Goal: Task Accomplishment & Management: Manage account settings

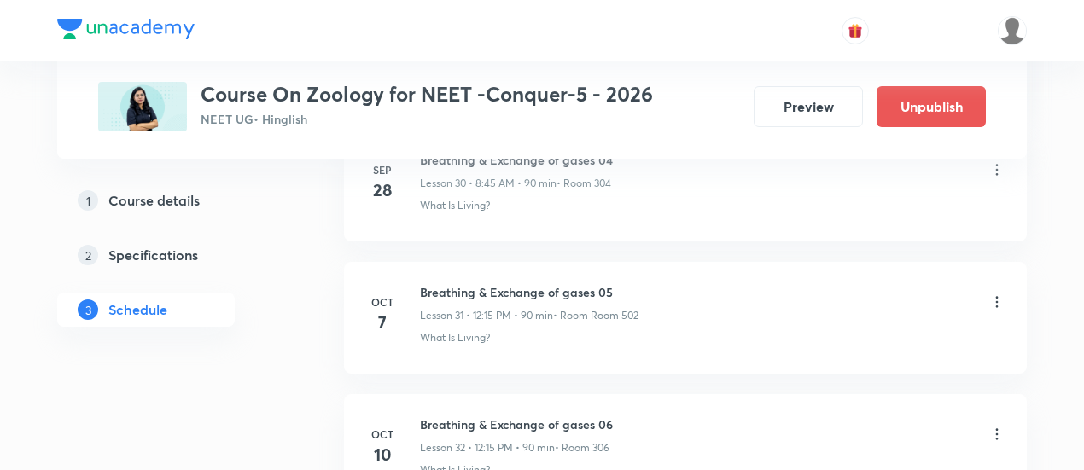
scroll to position [4922, 0]
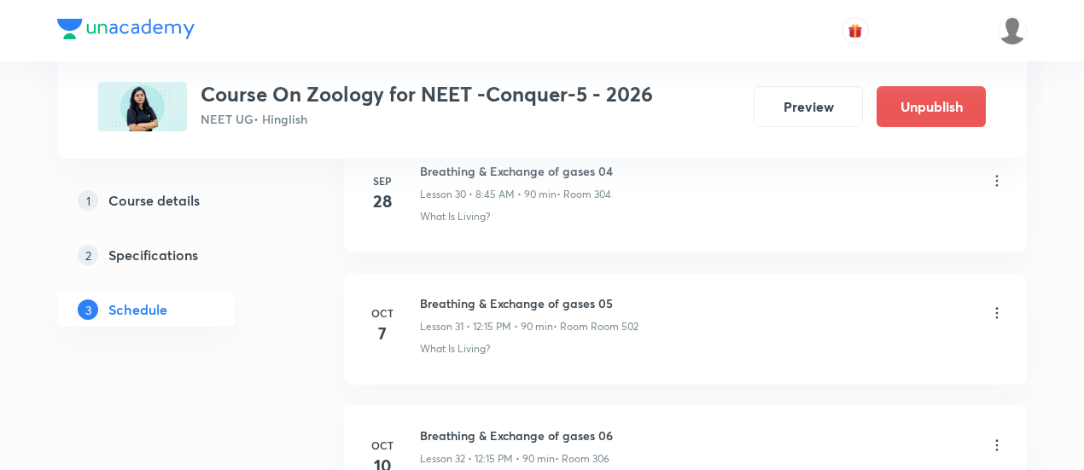
click at [997, 307] on icon at bounding box center [997, 312] width 3 height 11
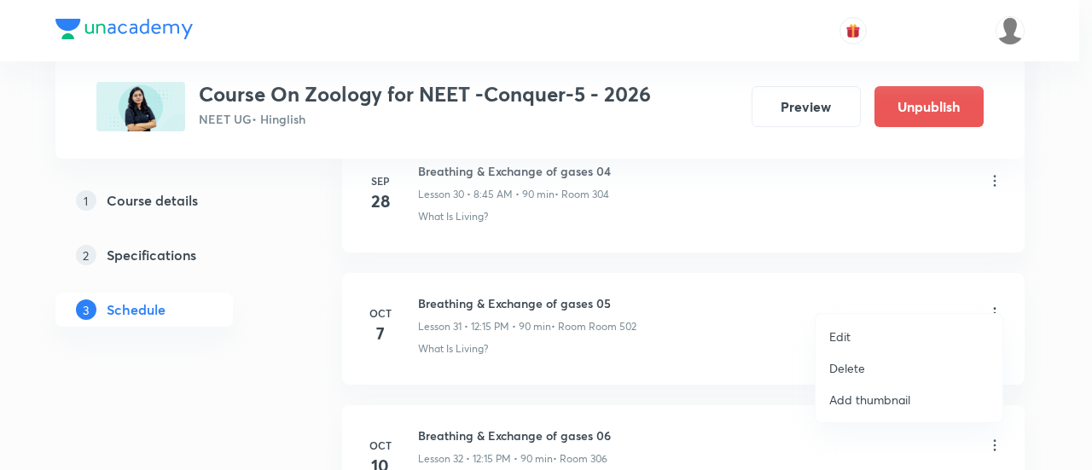
click at [840, 340] on p "Edit" at bounding box center [839, 337] width 21 height 18
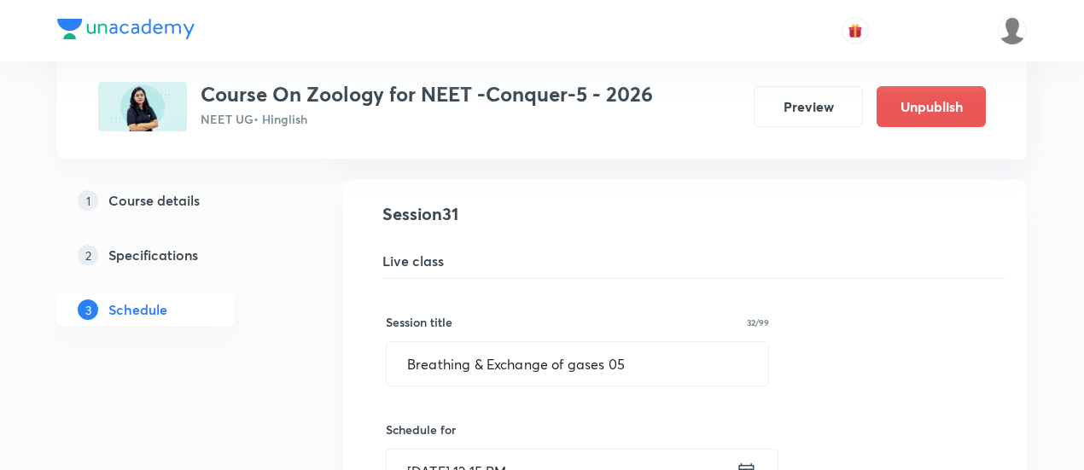
scroll to position [4131, 0]
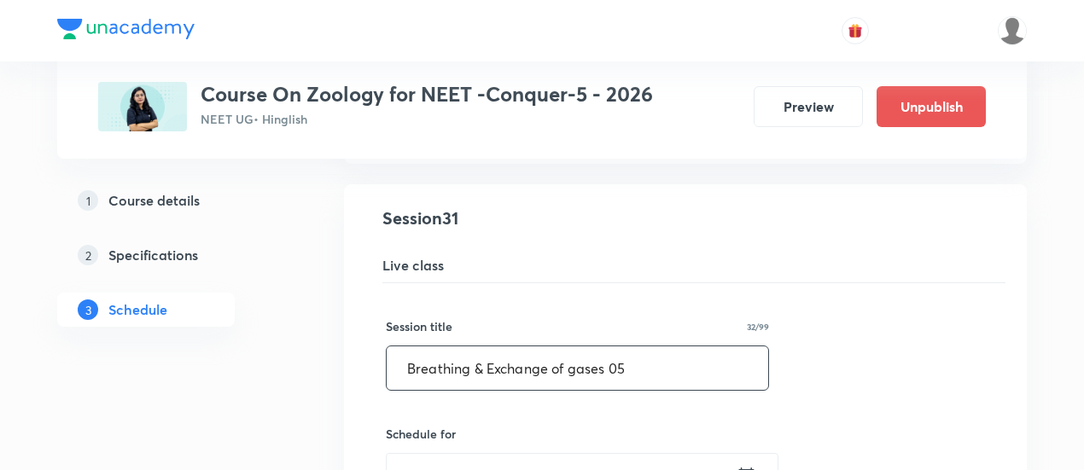
drag, startPoint x: 398, startPoint y: 346, endPoint x: 651, endPoint y: 347, distance: 252.6
click at [651, 347] on input "Breathing & Exchange of gases 05" at bounding box center [577, 368] width 381 height 44
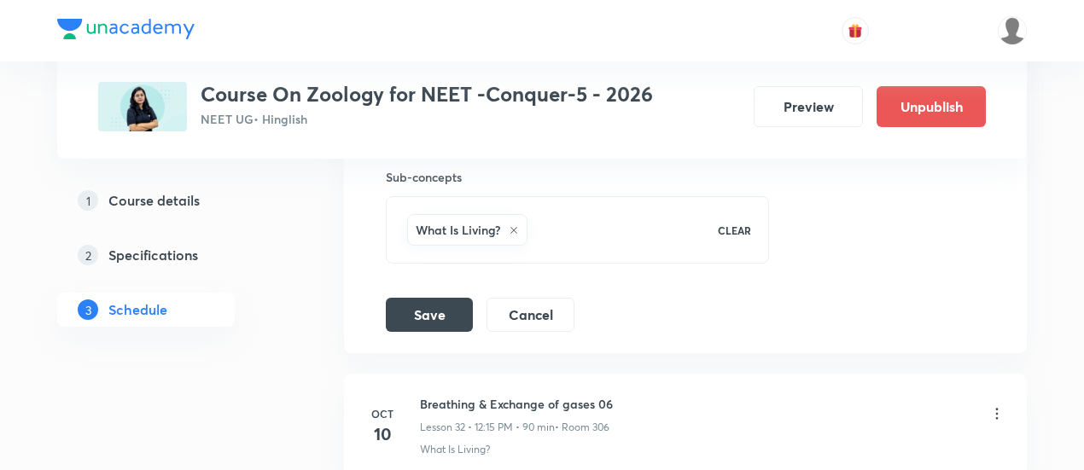
scroll to position [4828, 0]
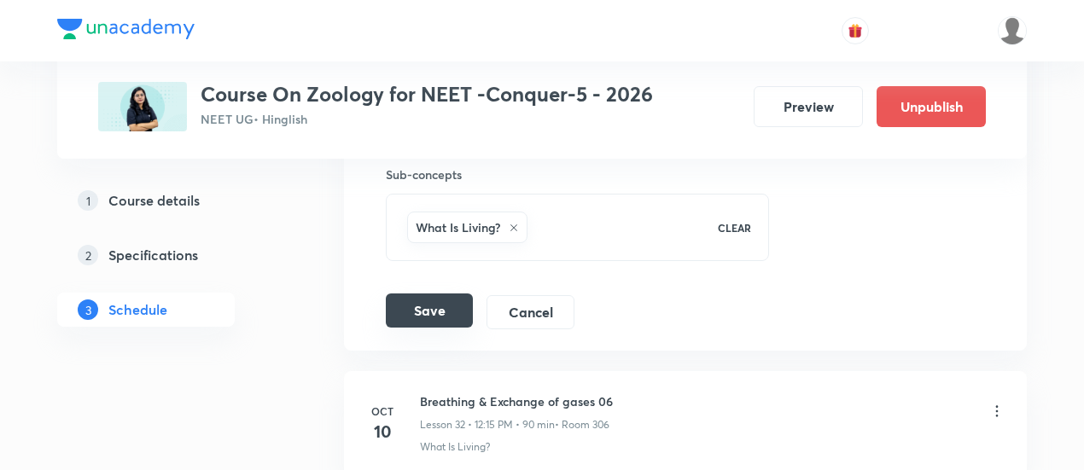
type input "Body Fluid and Circulation -01"
click at [453, 301] on button "Save" at bounding box center [429, 311] width 87 height 34
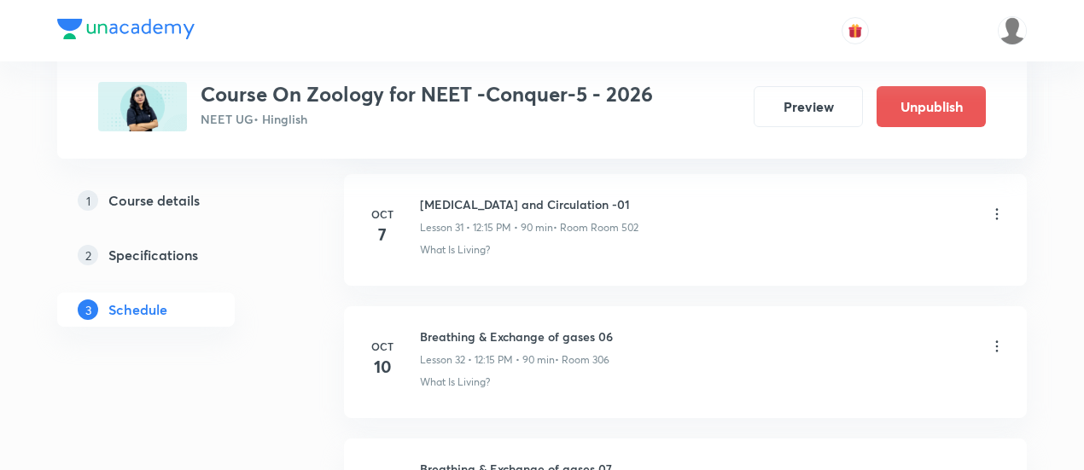
scroll to position [4188, 0]
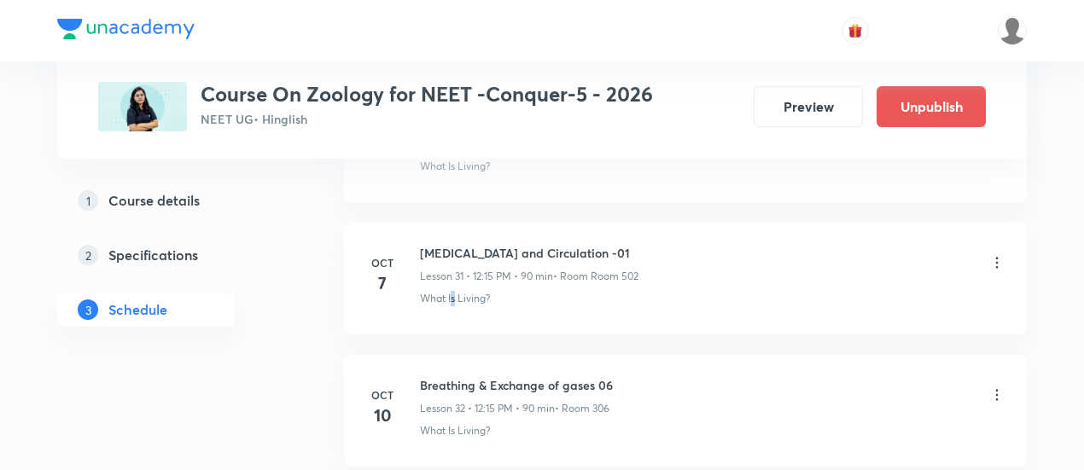
drag, startPoint x: 456, startPoint y: 294, endPoint x: 452, endPoint y: 284, distance: 10.8
click at [452, 284] on li "Oct 7 Body Fluid and Circulation -01 Lesson 31 • 12:15 PM • 90 min • Room Room …" at bounding box center [685, 279] width 683 height 112
drag, startPoint x: 421, startPoint y: 231, endPoint x: 611, endPoint y: 228, distance: 189.4
click at [611, 244] on h6 "Body Fluid and Circulation -01" at bounding box center [529, 253] width 218 height 18
copy h6 "Body Fluid and Circulation -01"
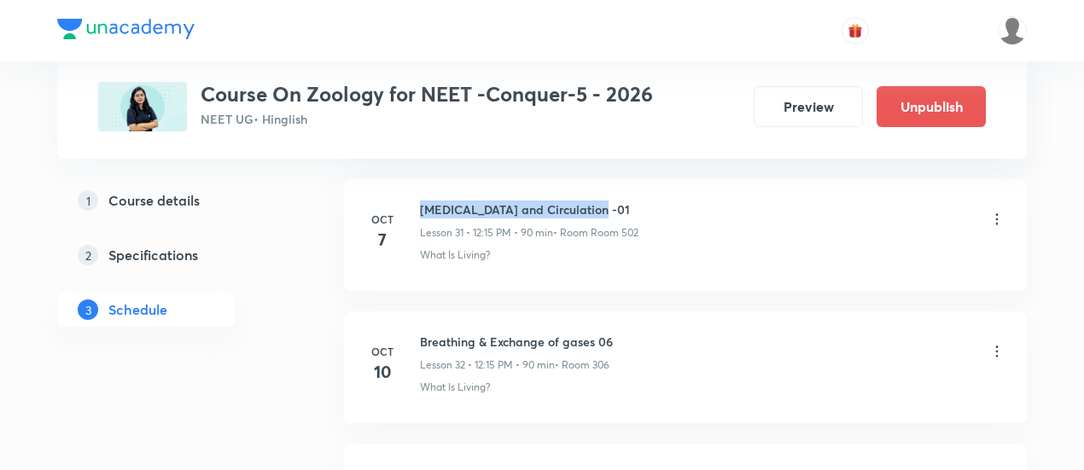
scroll to position [4237, 0]
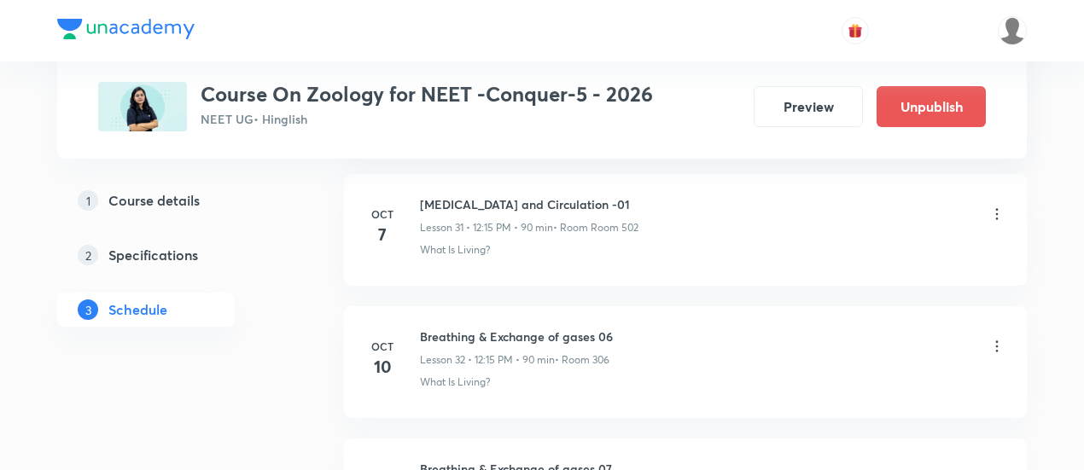
click at [998, 338] on icon at bounding box center [996, 346] width 17 height 17
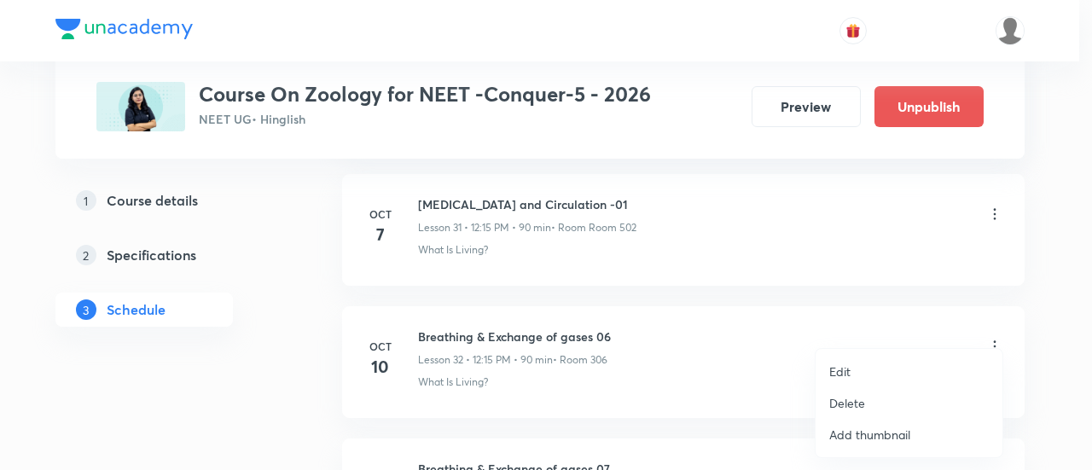
click at [842, 369] on p "Edit" at bounding box center [839, 372] width 21 height 18
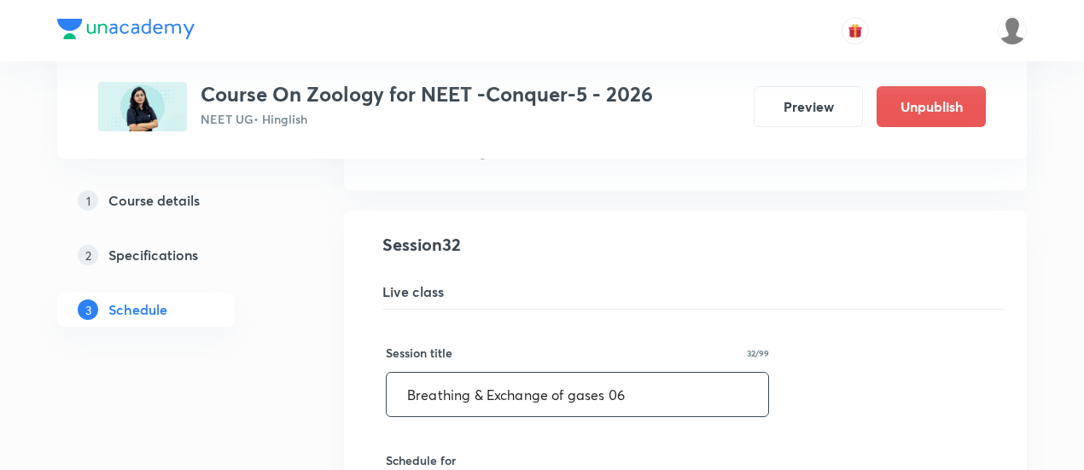
drag, startPoint x: 394, startPoint y: 380, endPoint x: 681, endPoint y: 380, distance: 286.7
click at [681, 380] on input "Breathing & Exchange of gases 06" at bounding box center [577, 395] width 381 height 44
paste input "ody Fluid and Circulation -01"
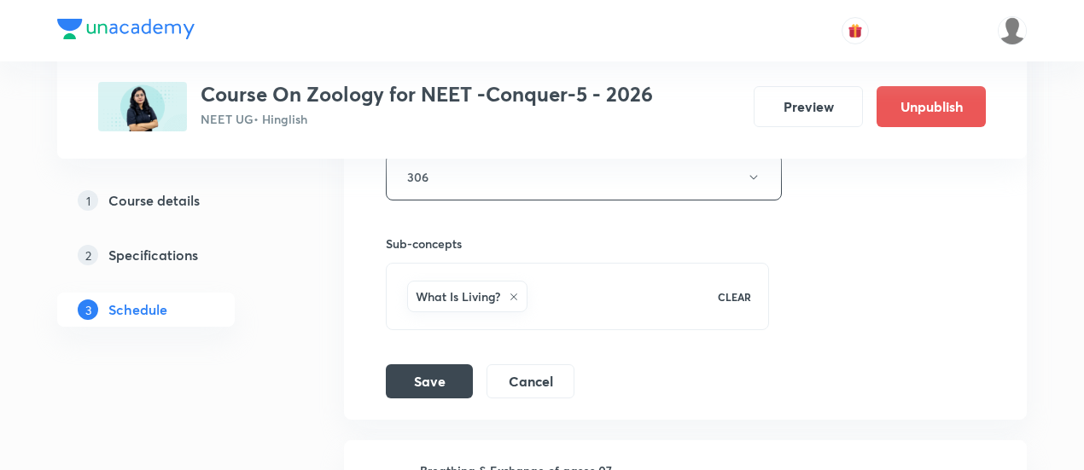
scroll to position [4899, 0]
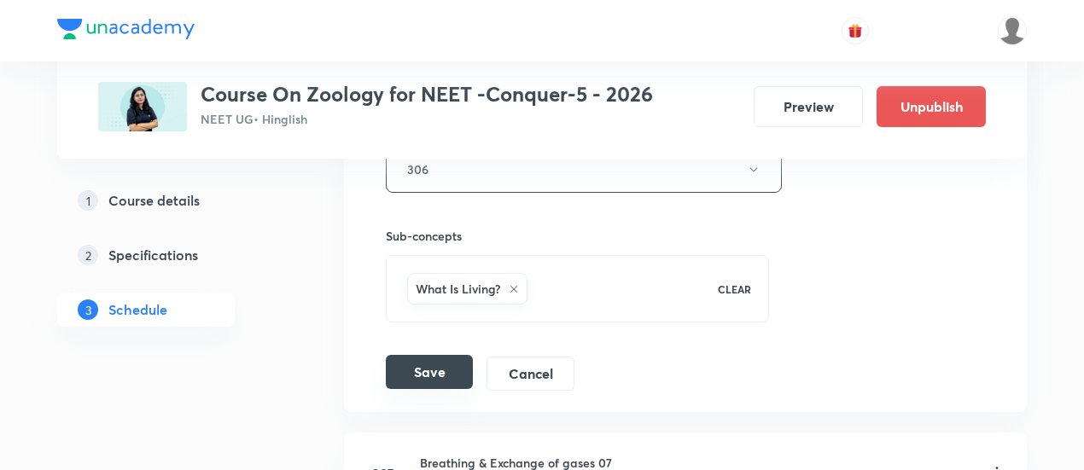
type input "Body Fluid and Circulation -02"
click at [433, 355] on button "Save" at bounding box center [429, 372] width 87 height 34
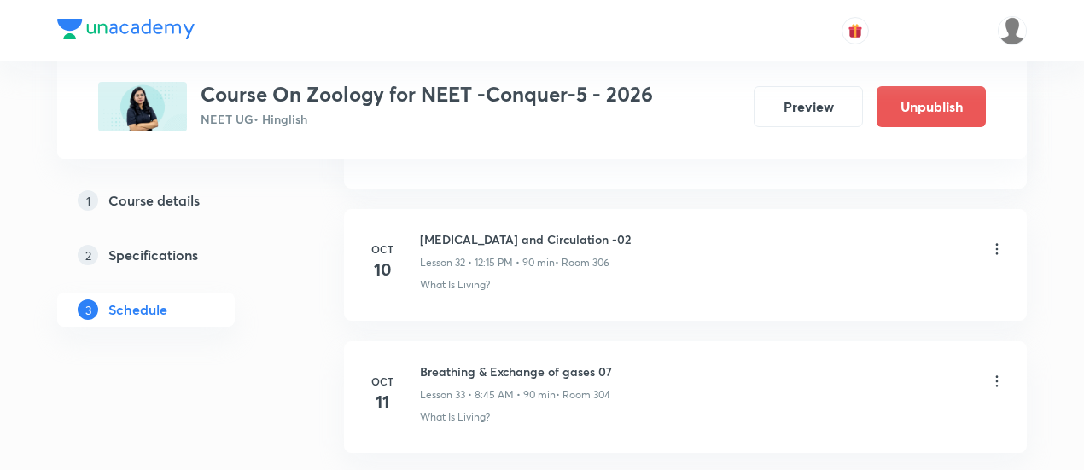
scroll to position [4322, 0]
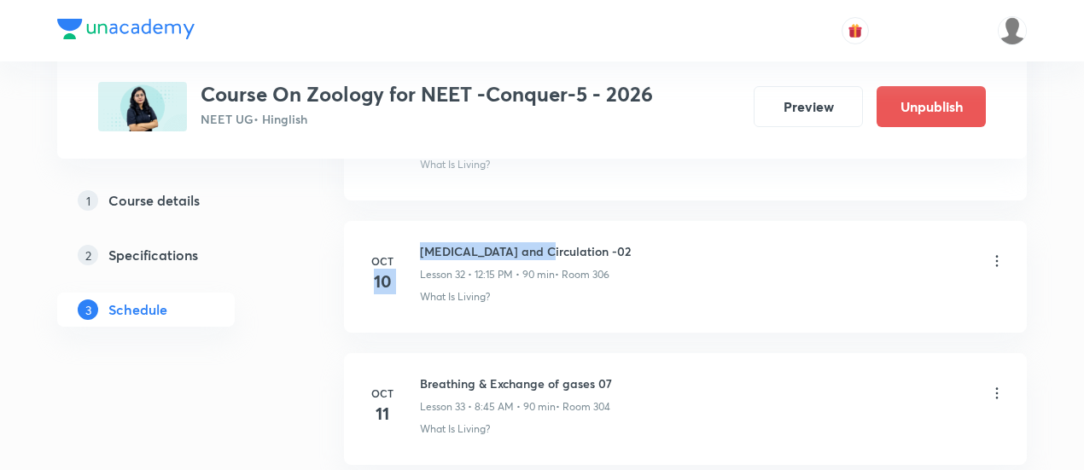
drag, startPoint x: 418, startPoint y: 235, endPoint x: 538, endPoint y: 231, distance: 119.5
click at [538, 242] on div "Oct 10 Body Fluid and Circulation -02 Lesson 32 • 12:15 PM • 90 min • Room 306 …" at bounding box center [685, 273] width 640 height 62
click at [538, 242] on h6 "Body Fluid and Circulation -02" at bounding box center [525, 251] width 211 height 18
drag, startPoint x: 421, startPoint y: 229, endPoint x: 614, endPoint y: 224, distance: 193.7
click at [614, 242] on div "Body Fluid and Circulation -02 Lesson 32 • 12:15 PM • 90 min • Room 306" at bounding box center [712, 262] width 585 height 40
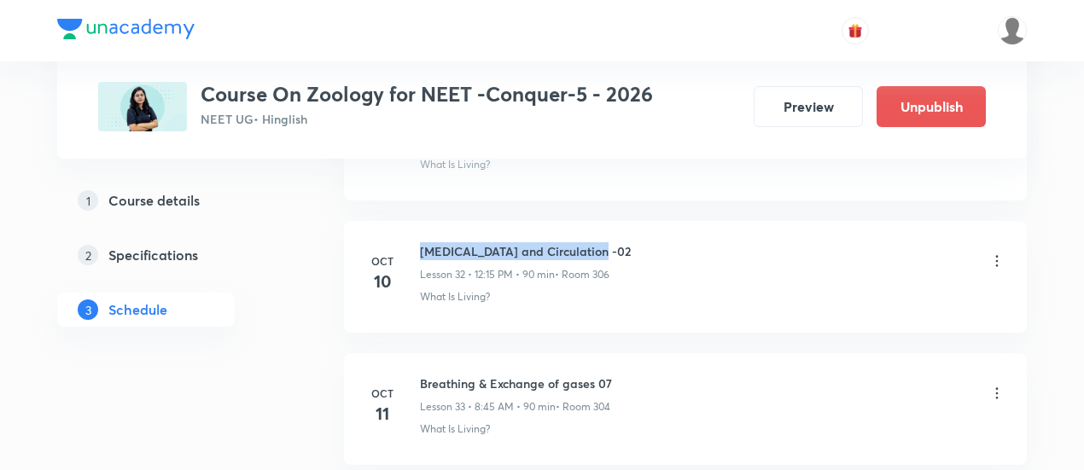
copy h6 "Body Fluid and Circulation -02"
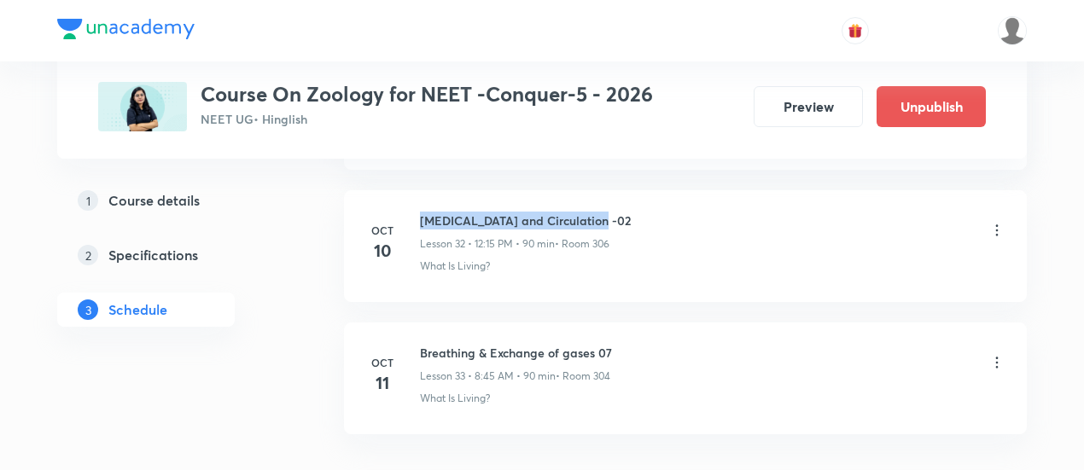
scroll to position [4357, 0]
click at [997, 351] on icon at bounding box center [996, 359] width 17 height 17
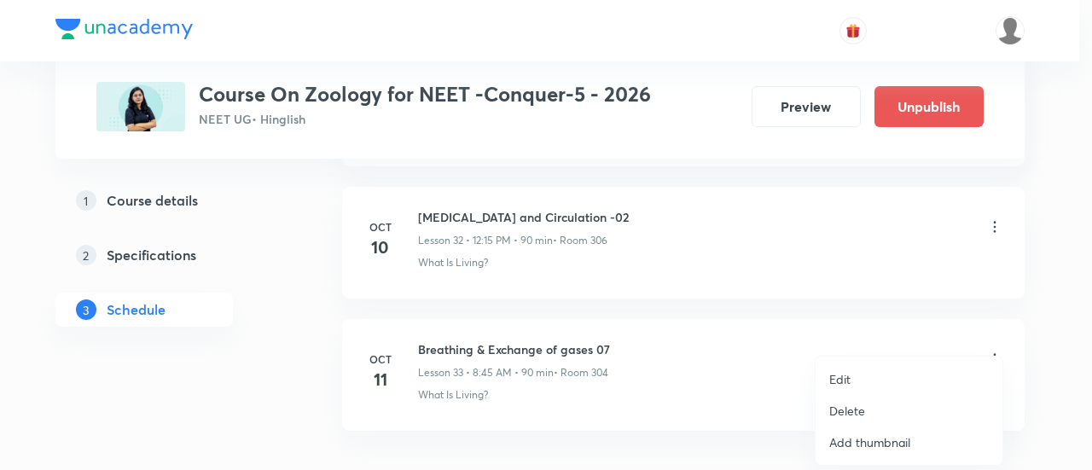
click at [837, 375] on p "Edit" at bounding box center [839, 379] width 21 height 18
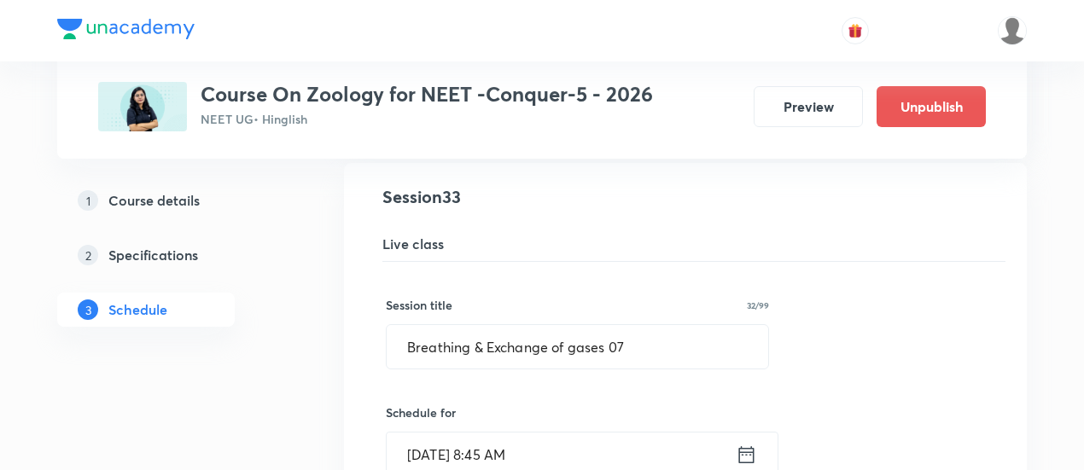
scroll to position [4425, 0]
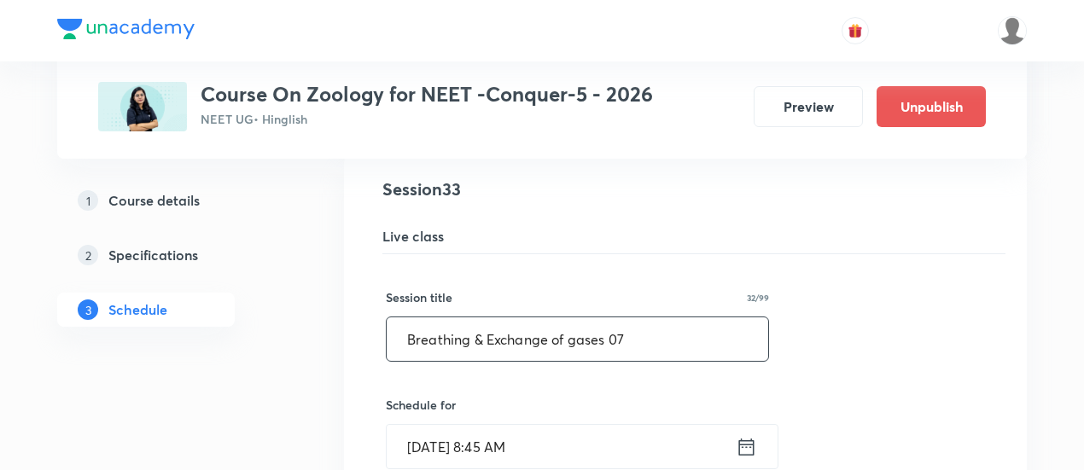
drag, startPoint x: 401, startPoint y: 320, endPoint x: 631, endPoint y: 320, distance: 230.4
click at [631, 320] on input "Breathing & Exchange of gases 07" at bounding box center [577, 339] width 381 height 44
paste input "ody Fluid and Circulation -02"
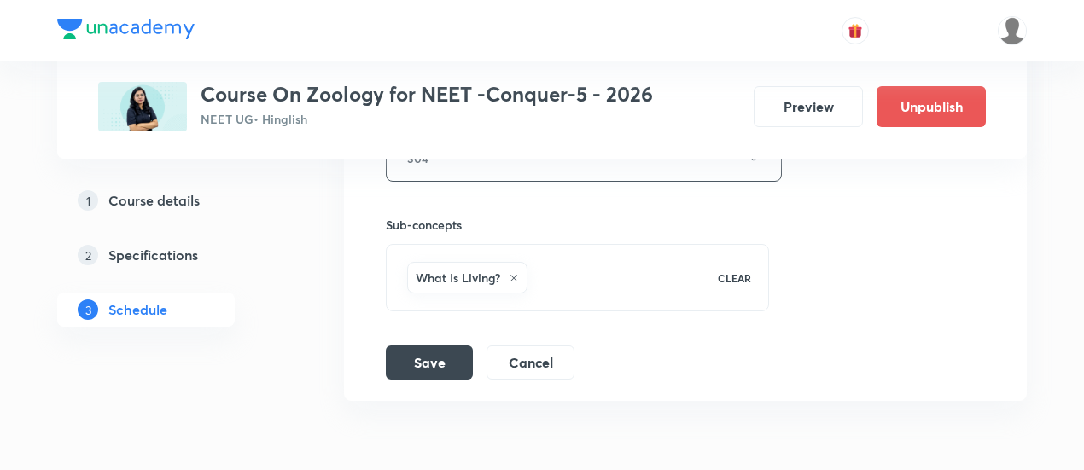
scroll to position [5111, 0]
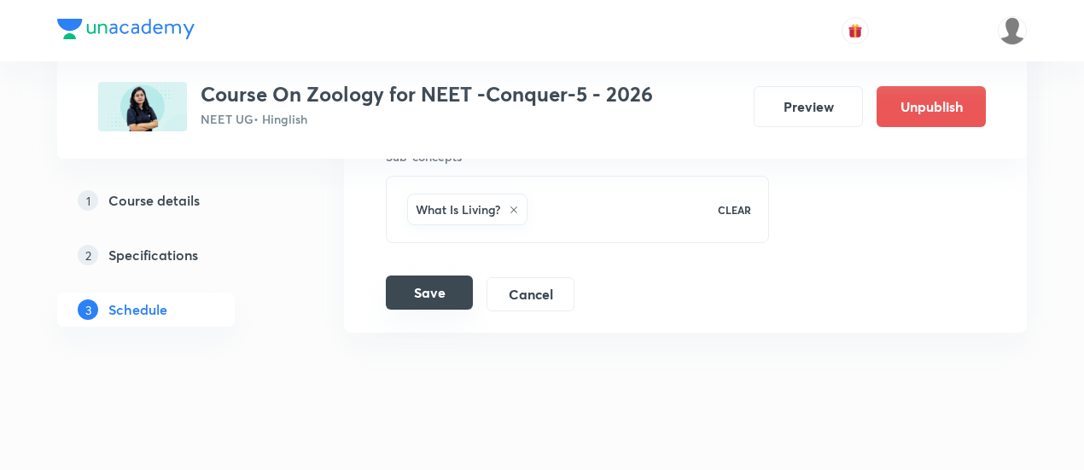
type input "Body Fluid and Circulation -03"
click at [456, 278] on button "Save" at bounding box center [429, 293] width 87 height 34
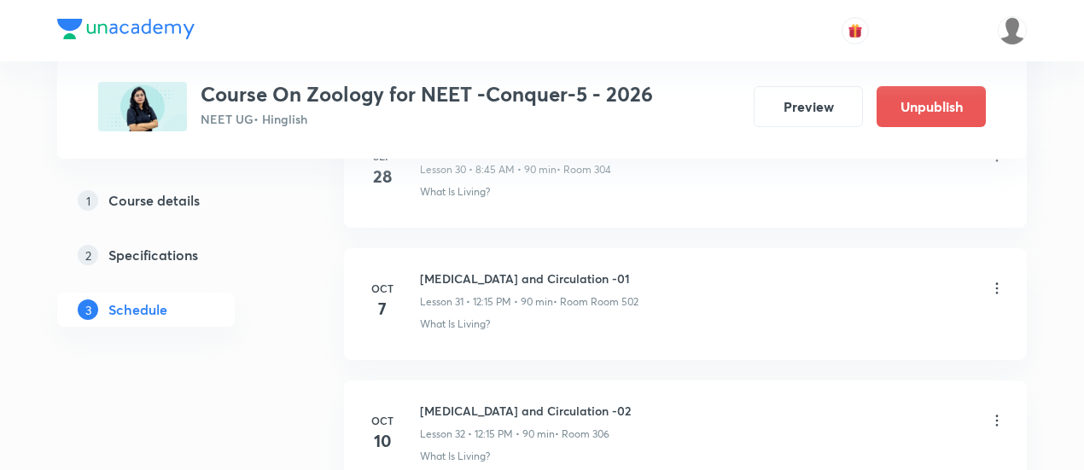
scroll to position [4169, 0]
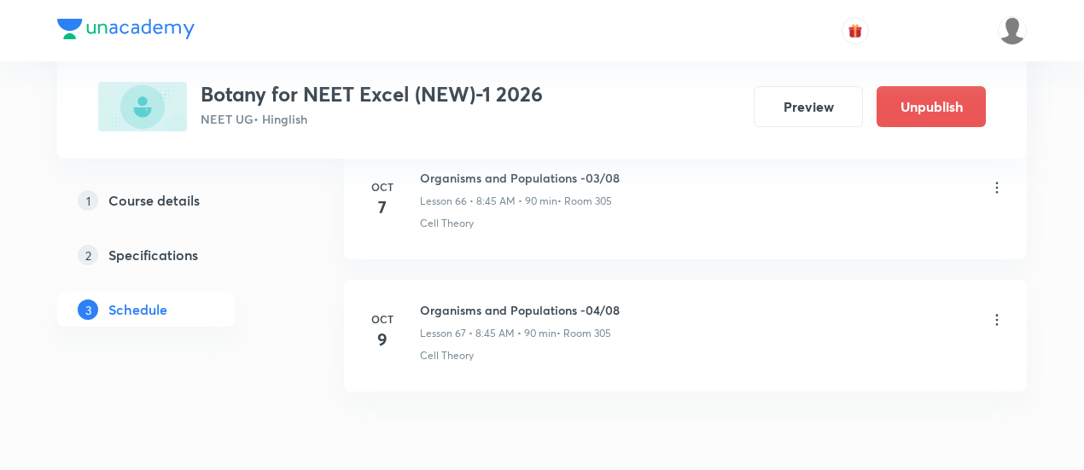
scroll to position [9718, 0]
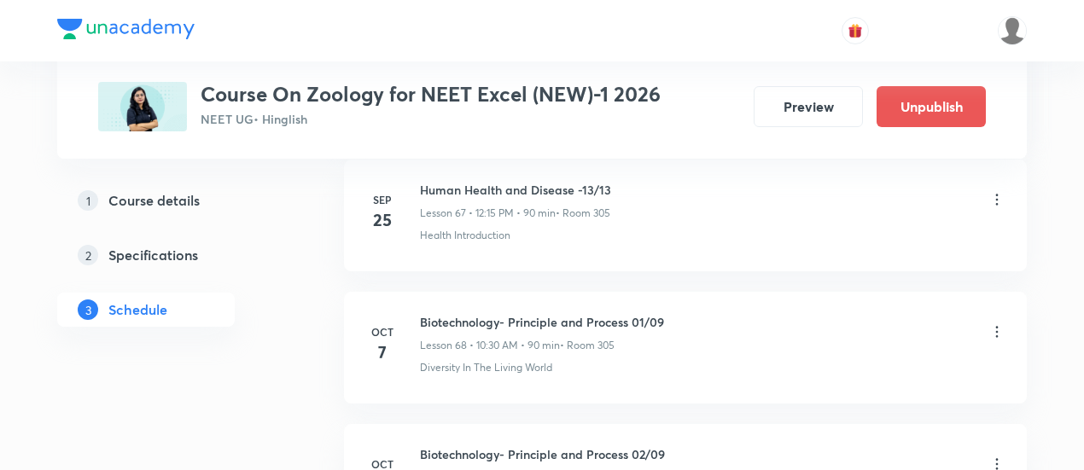
scroll to position [9798, 0]
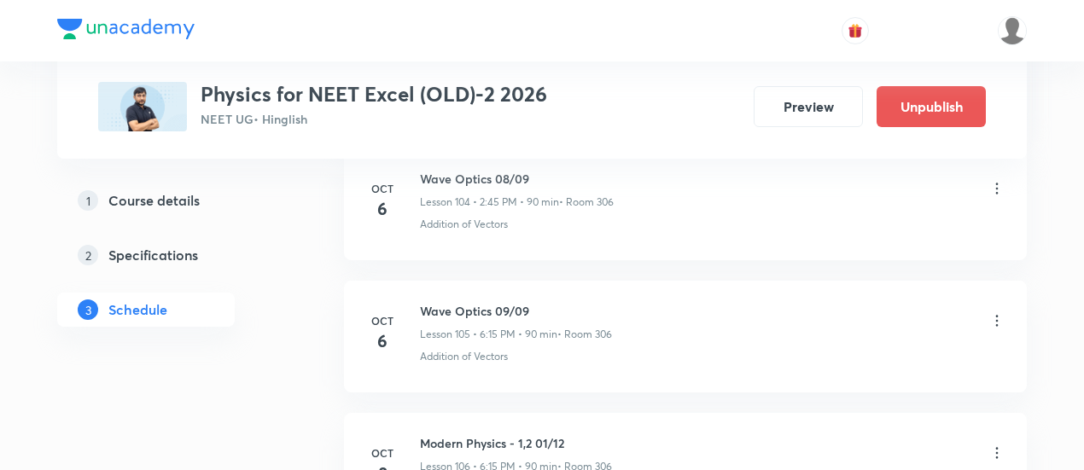
scroll to position [14692, 0]
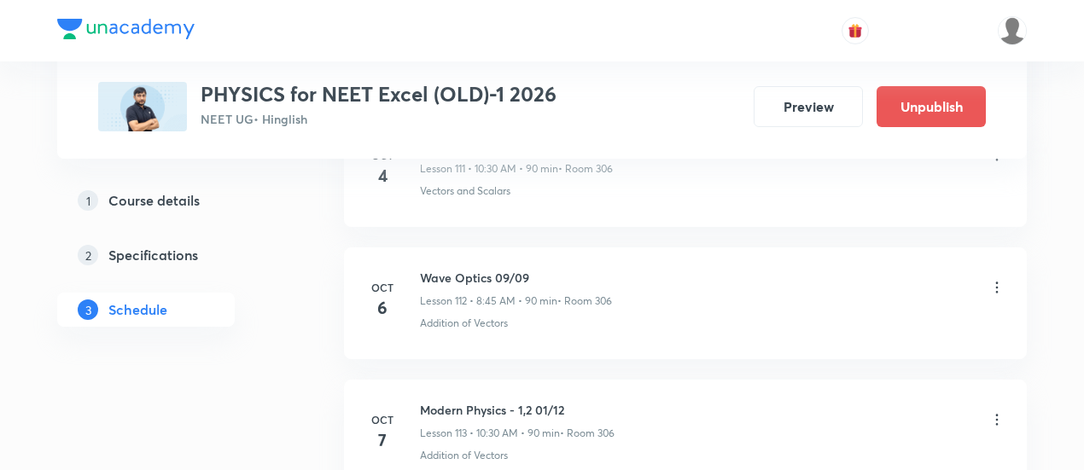
scroll to position [15669, 0]
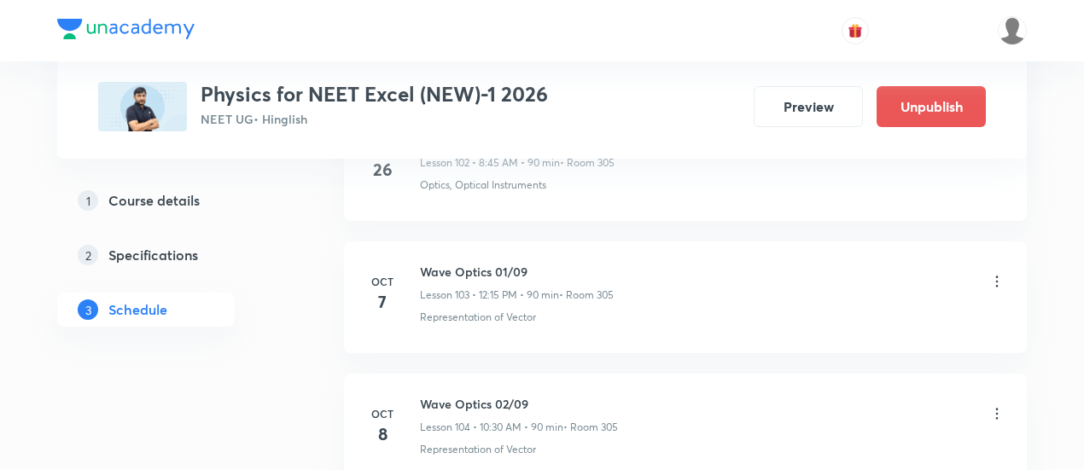
scroll to position [14476, 0]
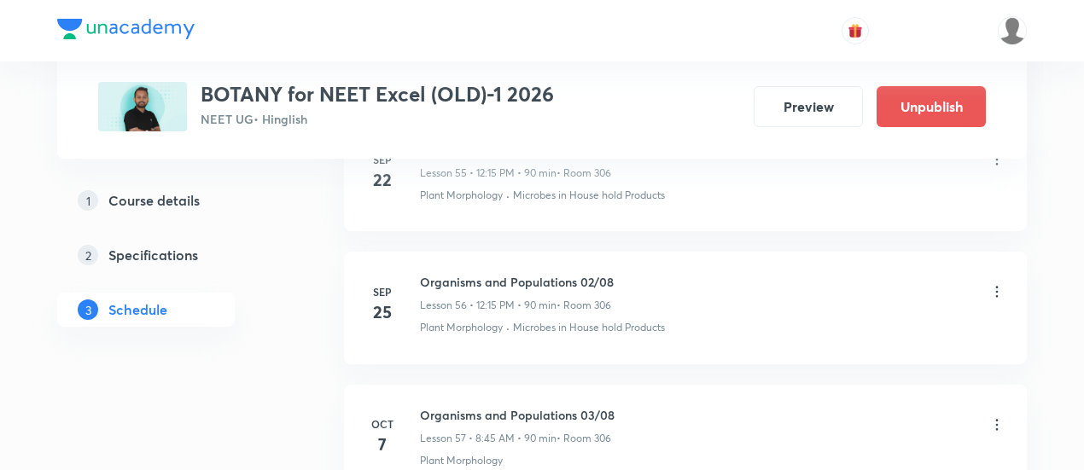
scroll to position [8251, 0]
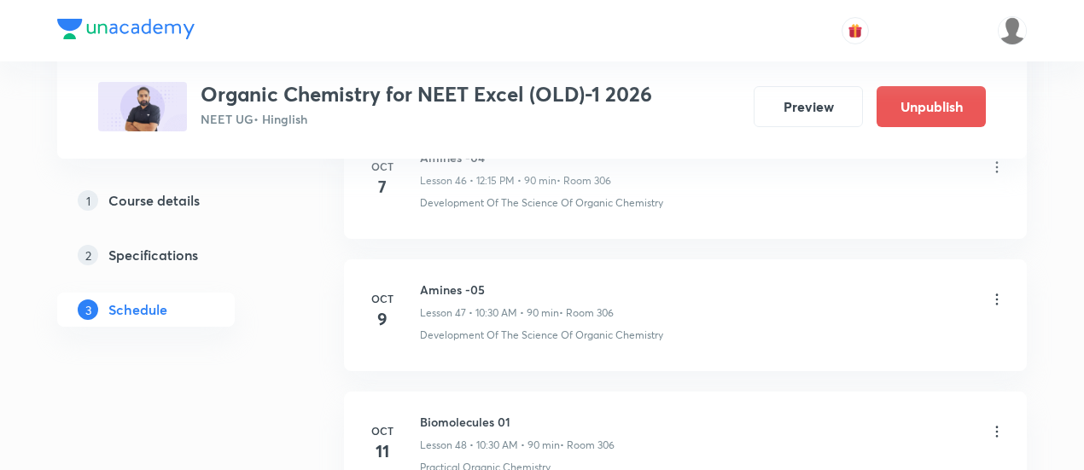
scroll to position [7054, 0]
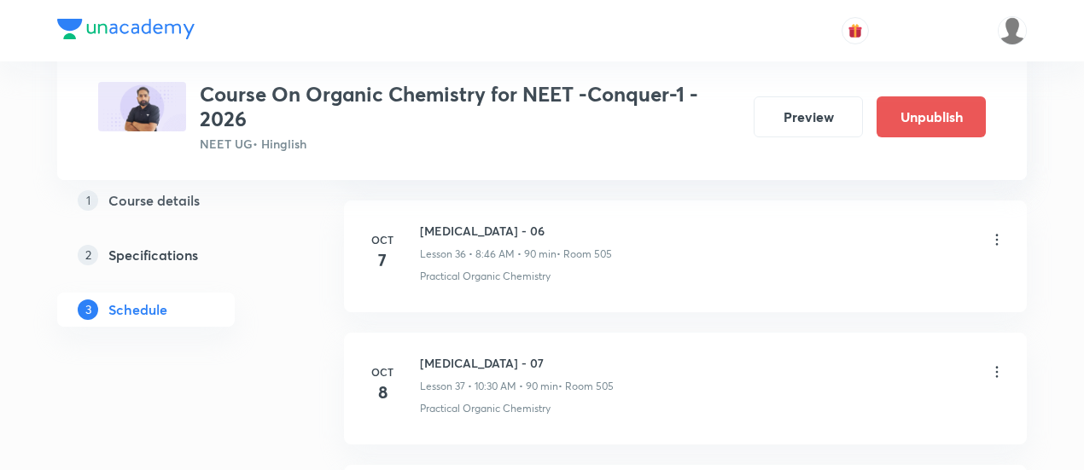
scroll to position [5676, 0]
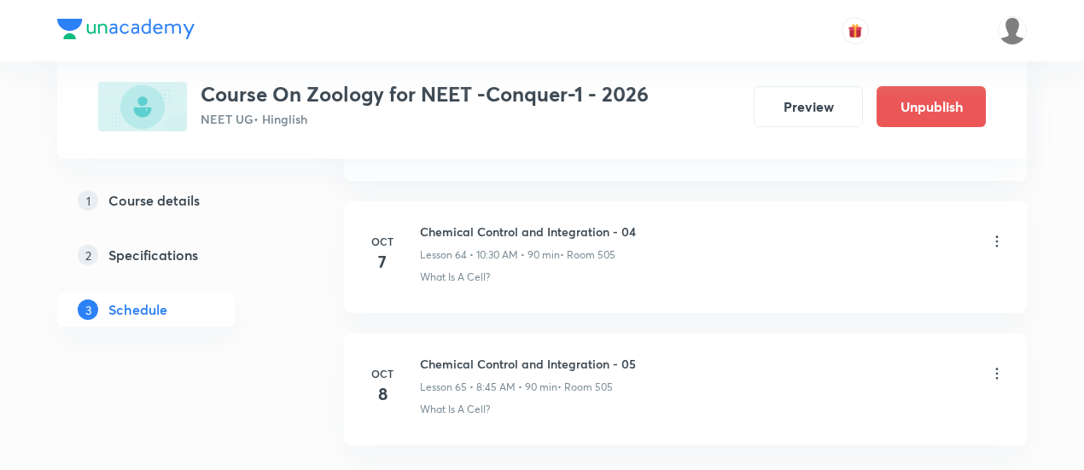
scroll to position [9329, 0]
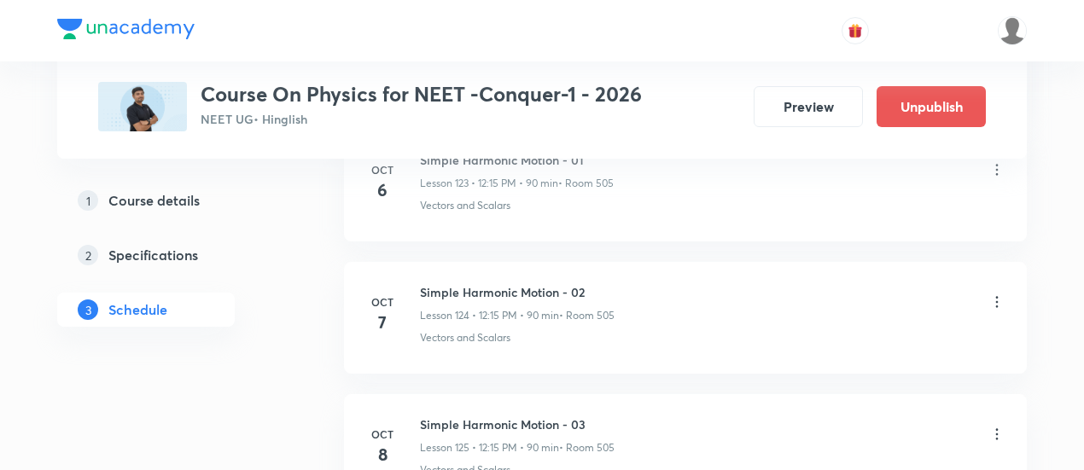
scroll to position [17226, 0]
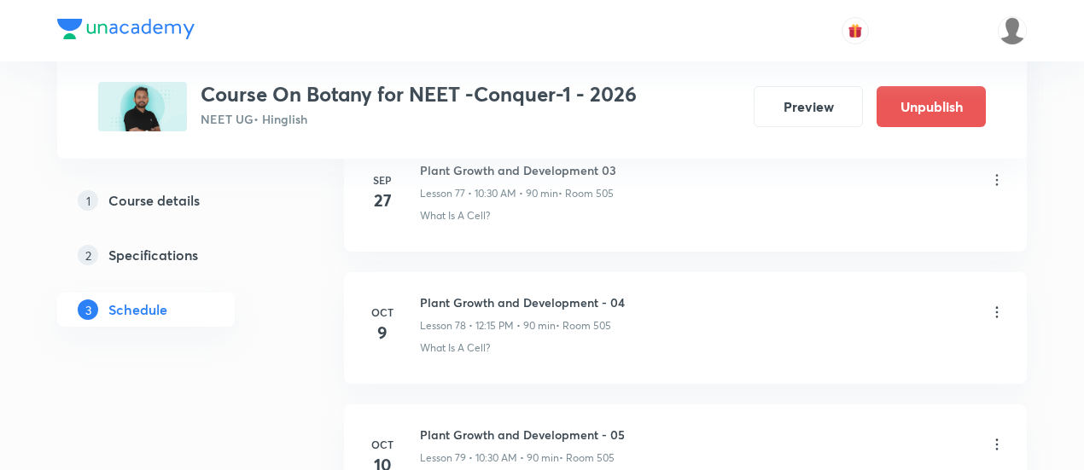
scroll to position [11114, 0]
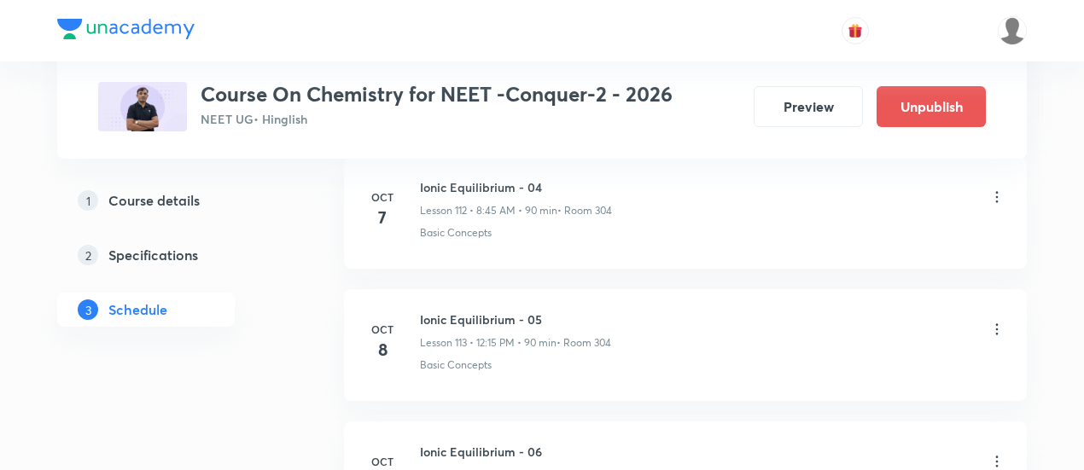
scroll to position [15716, 0]
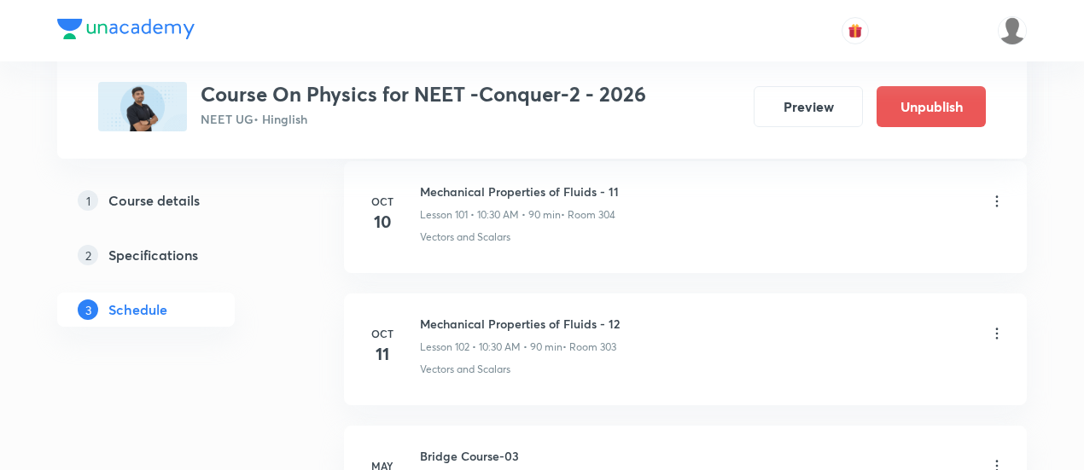
scroll to position [14287, 0]
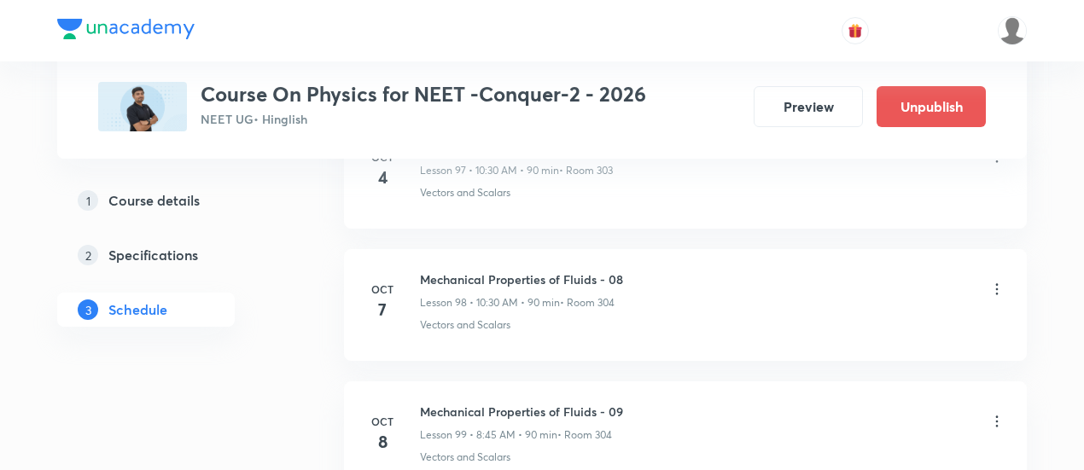
scroll to position [13807, 0]
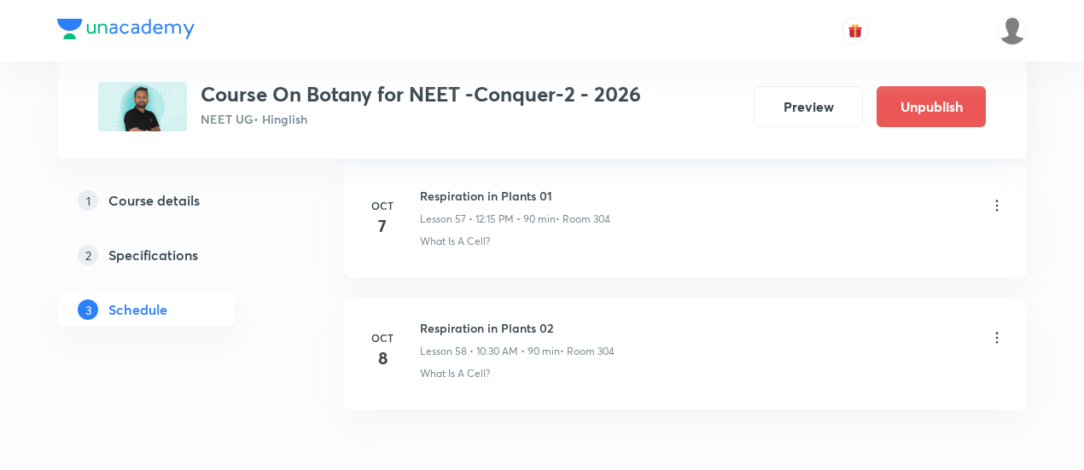
scroll to position [8484, 0]
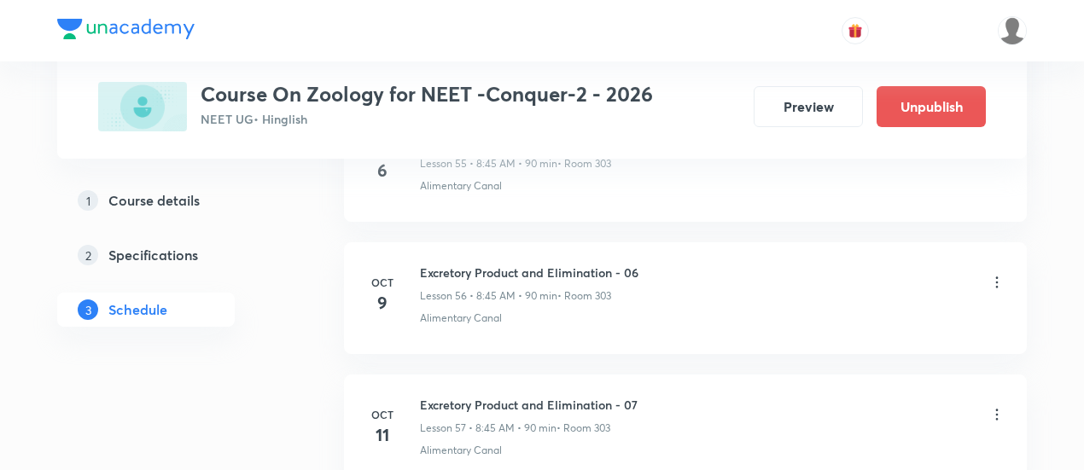
scroll to position [8401, 0]
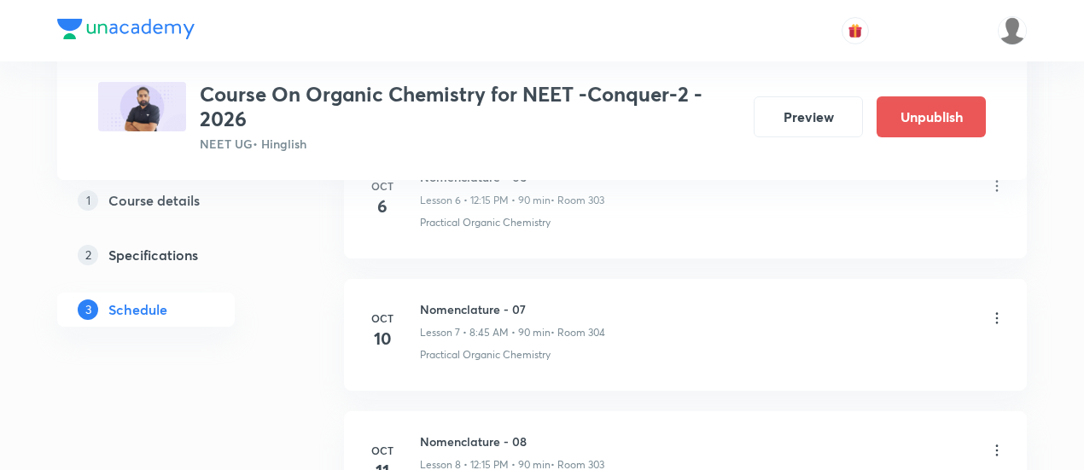
scroll to position [1744, 0]
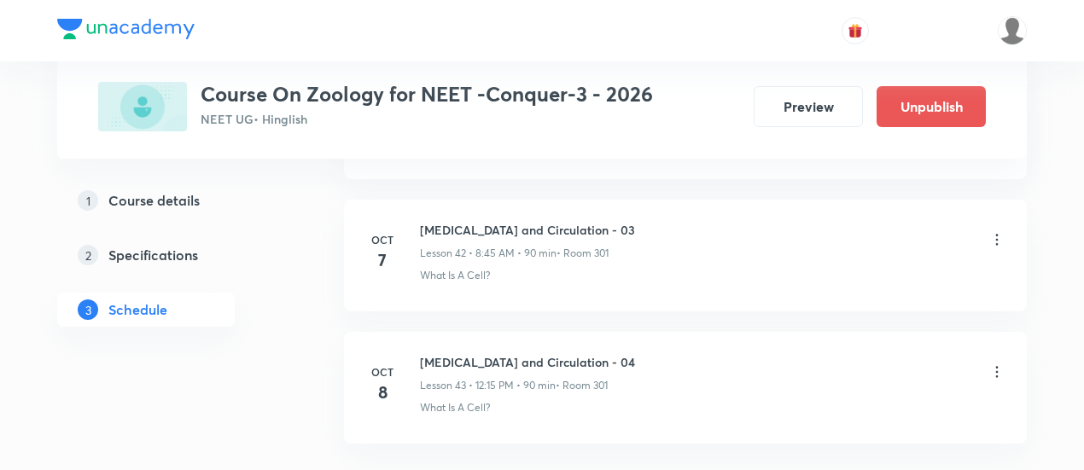
scroll to position [6449, 0]
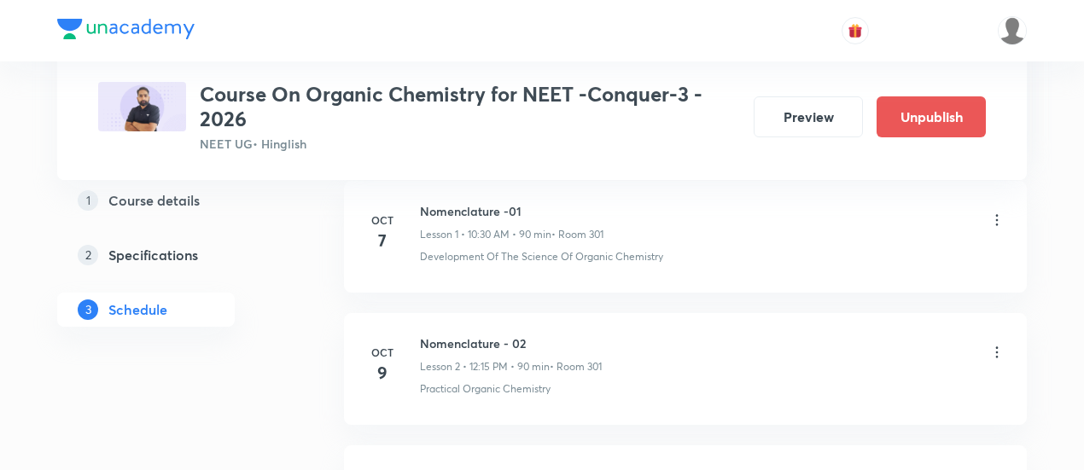
scroll to position [1055, 0]
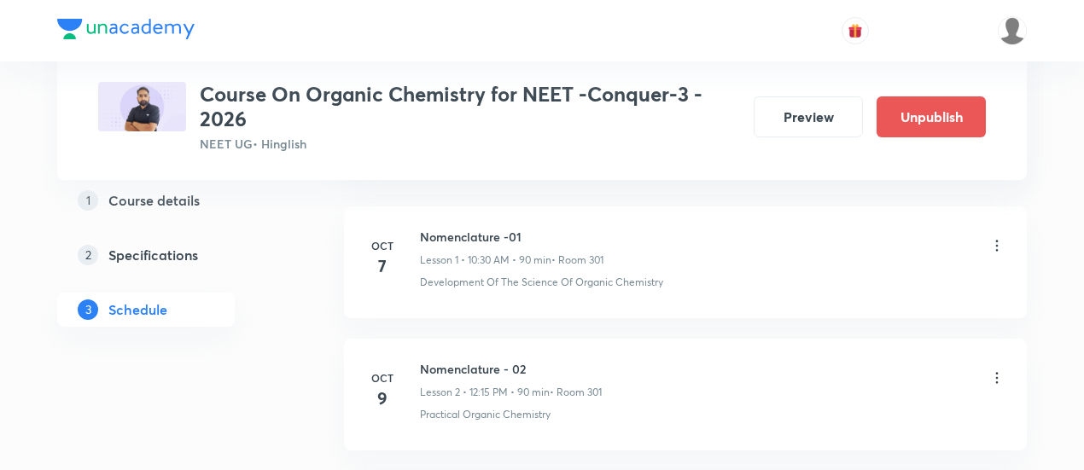
scroll to position [1040, 0]
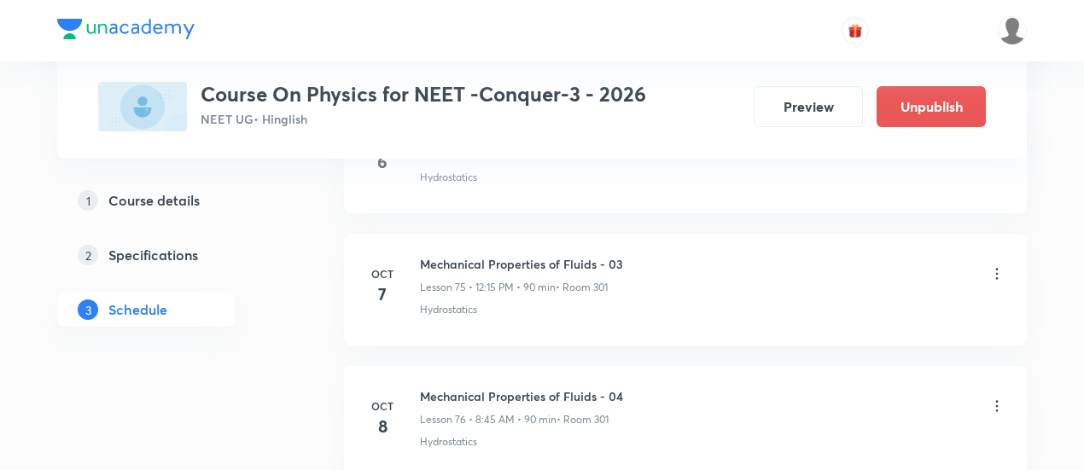
scroll to position [10780, 0]
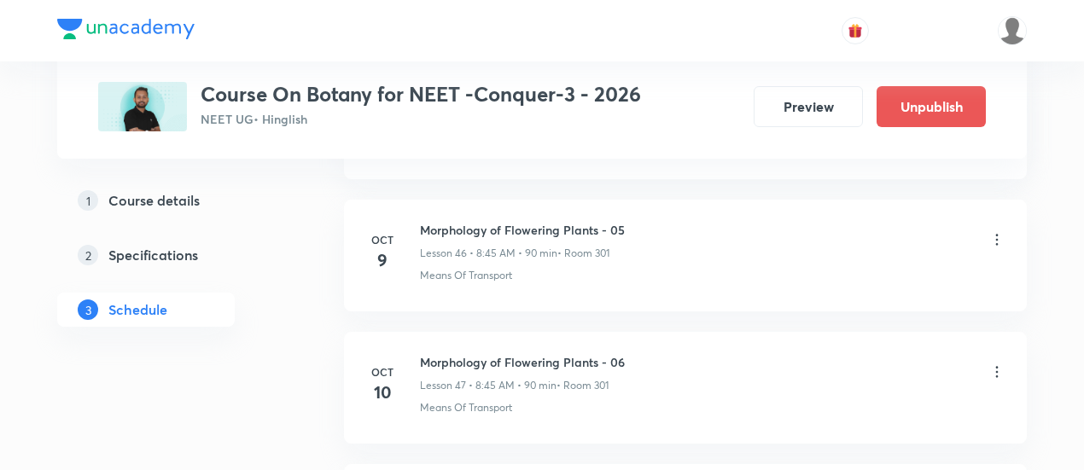
scroll to position [6976, 0]
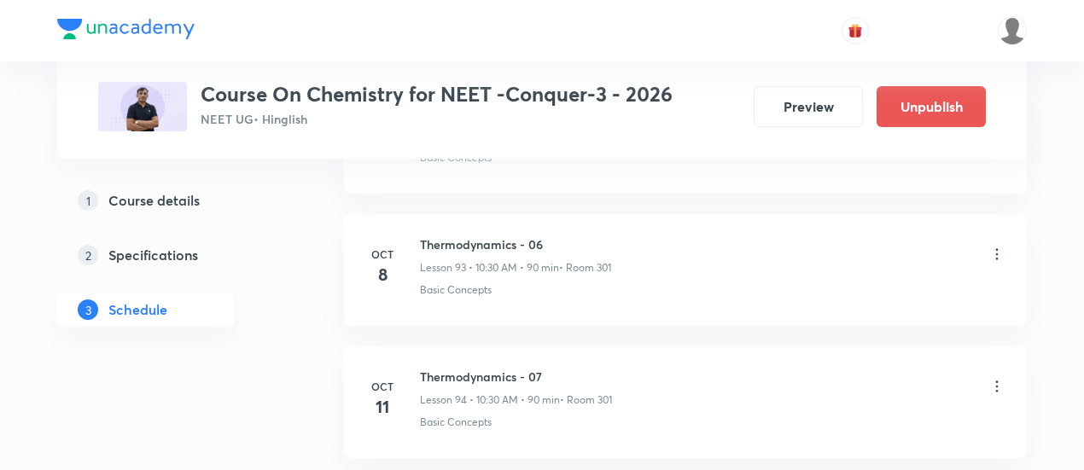
scroll to position [13175, 0]
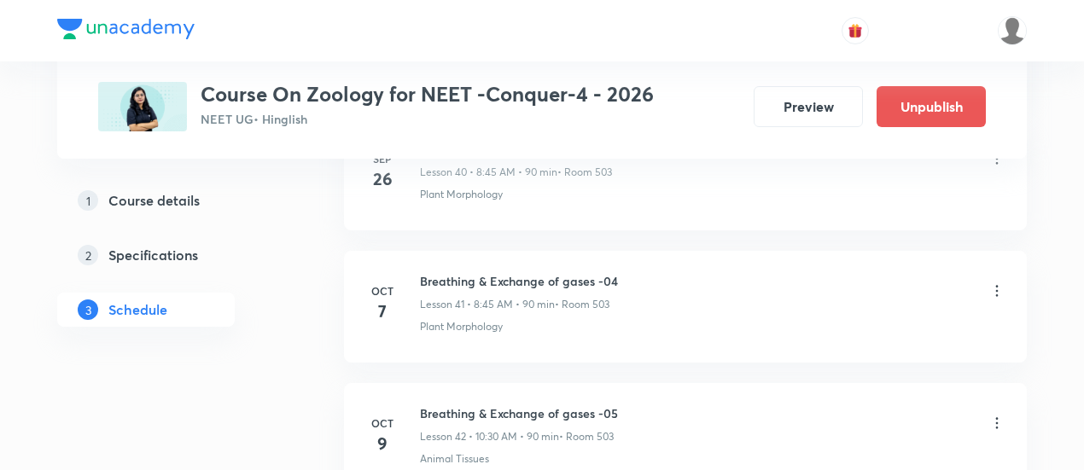
scroll to position [6252, 0]
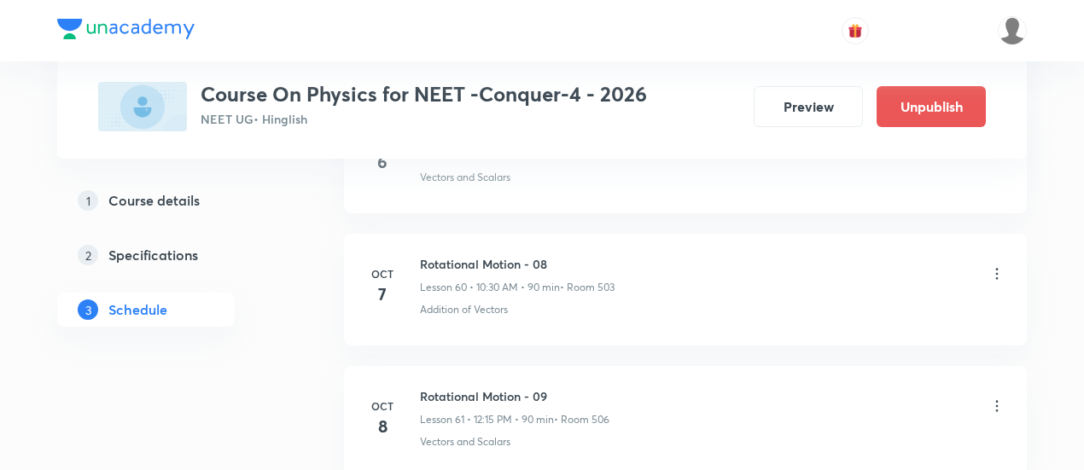
scroll to position [8796, 0]
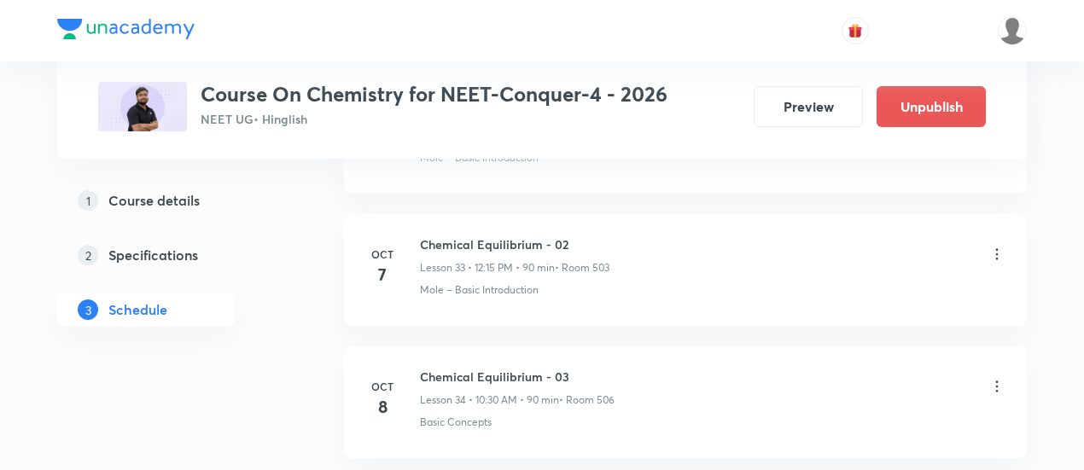
scroll to position [5240, 0]
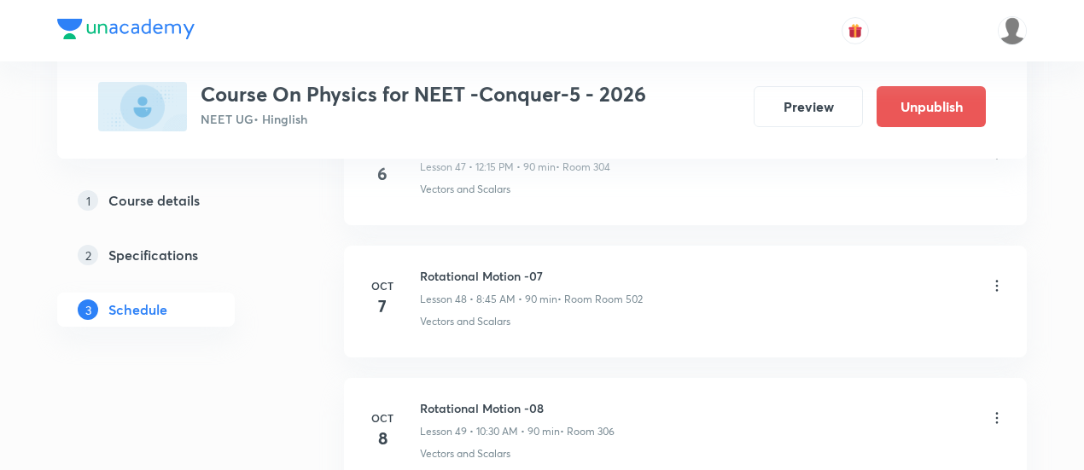
scroll to position [7190, 0]
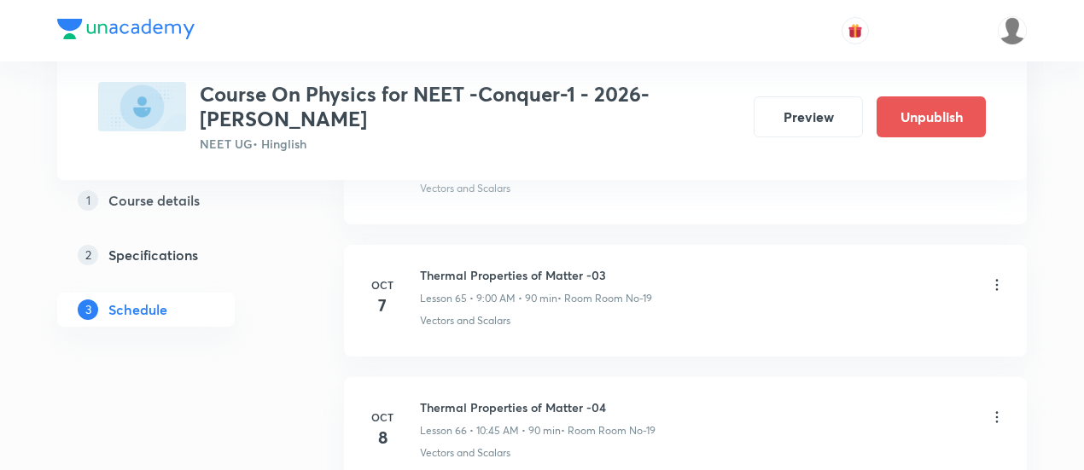
scroll to position [9435, 0]
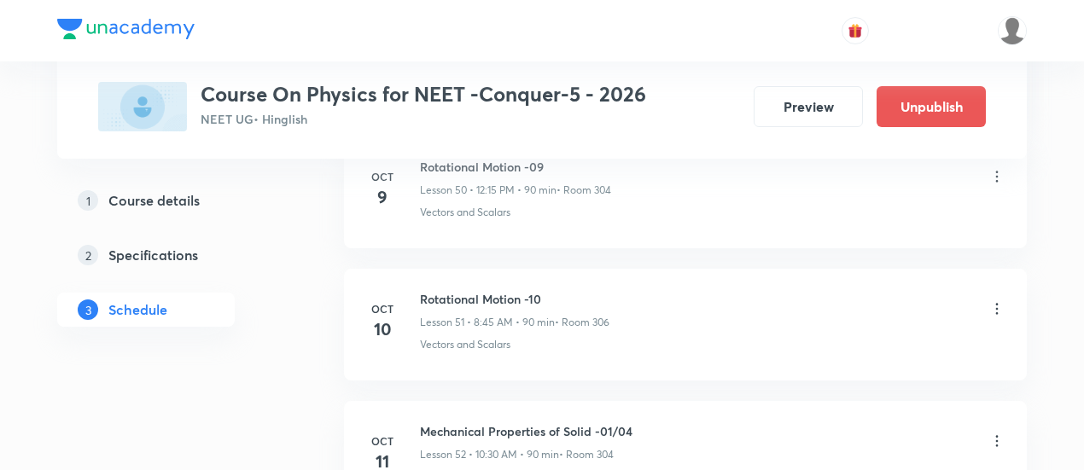
scroll to position [7563, 0]
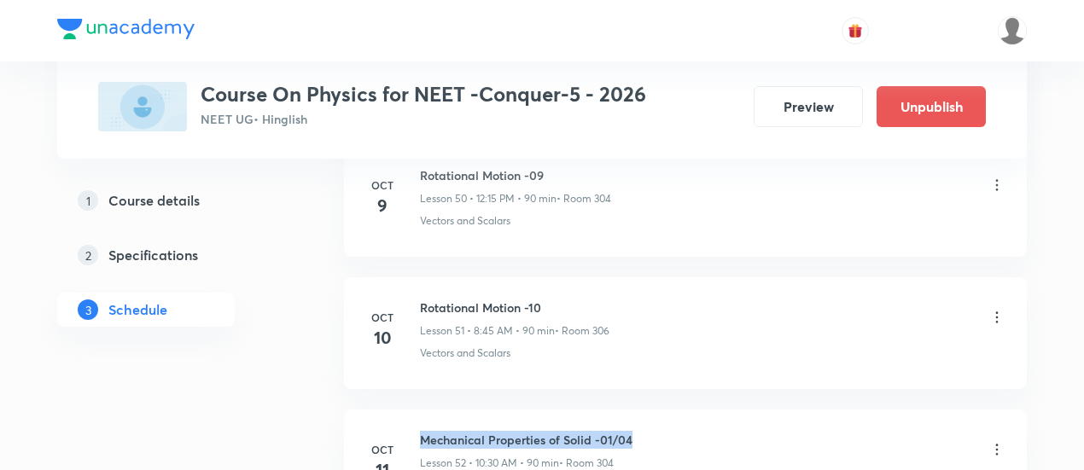
drag, startPoint x: 421, startPoint y: 407, endPoint x: 650, endPoint y: 404, distance: 228.7
click at [650, 431] on div "Mechanical Properties of Solid -01/04 Lesson 52 • 10:30 AM • 90 min • Room 304" at bounding box center [712, 451] width 585 height 40
copy h6 "Mechanical Properties of Solid -01/04"
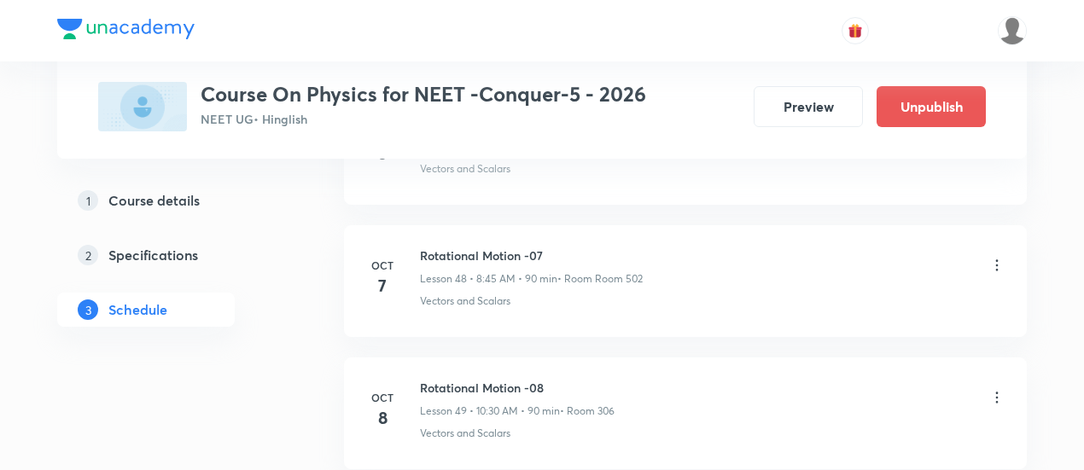
scroll to position [7213, 0]
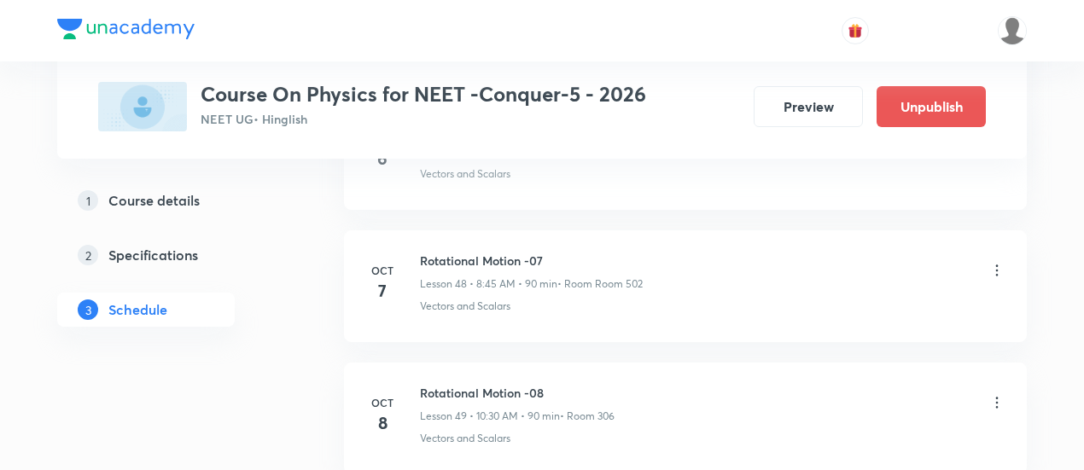
click at [994, 262] on icon at bounding box center [996, 270] width 17 height 17
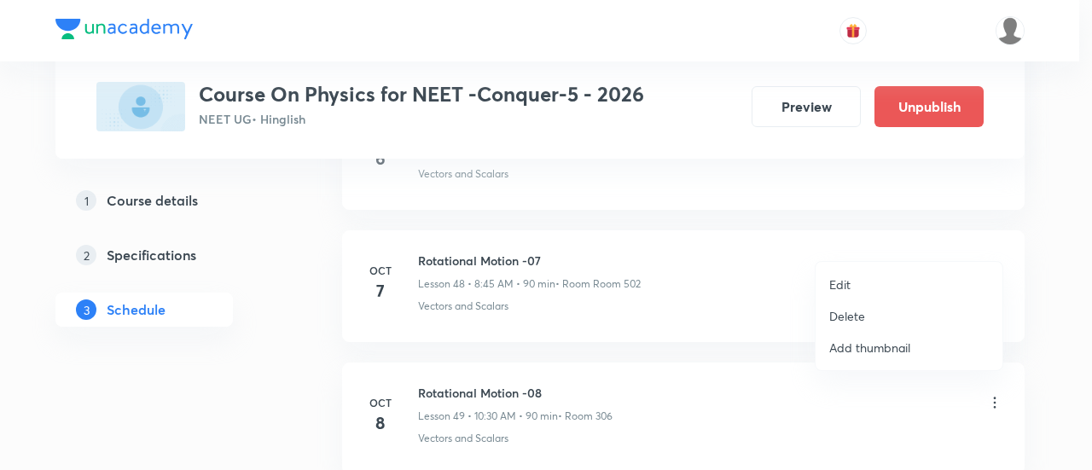
click at [846, 281] on p "Edit" at bounding box center [839, 285] width 21 height 18
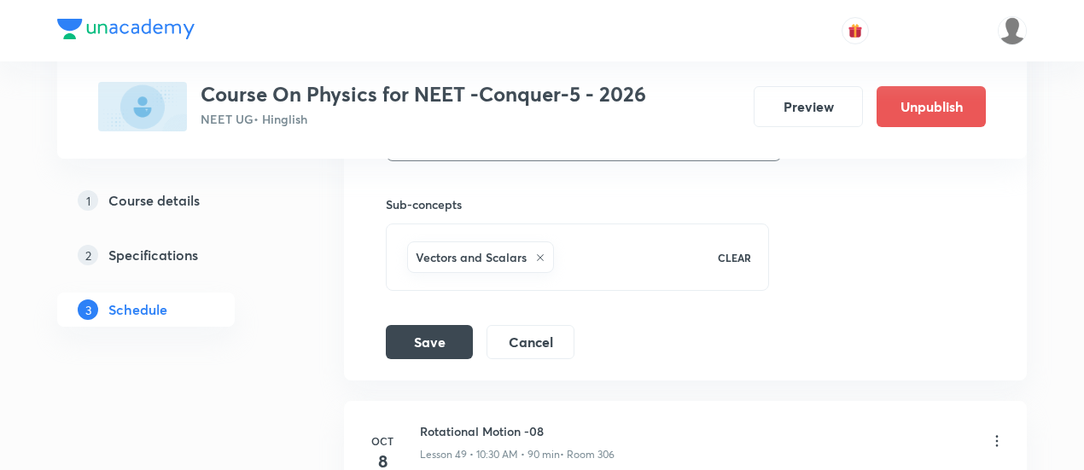
scroll to position [7046, 0]
click at [529, 324] on button "Cancel" at bounding box center [530, 341] width 88 height 34
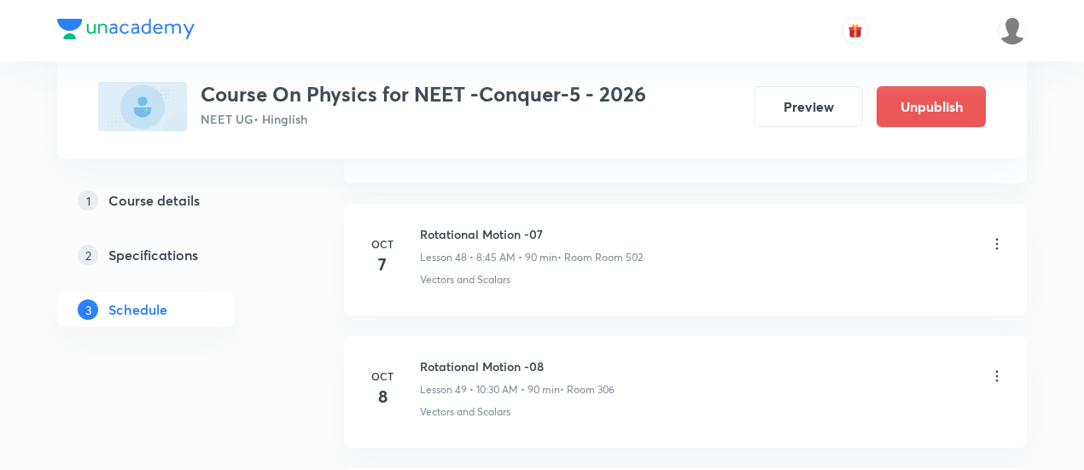
scroll to position [6451, 0]
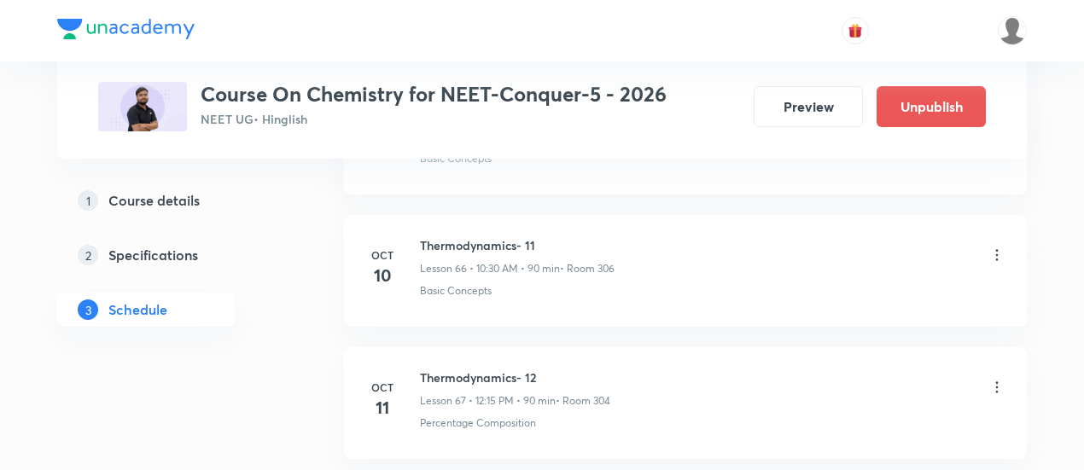
scroll to position [9615, 0]
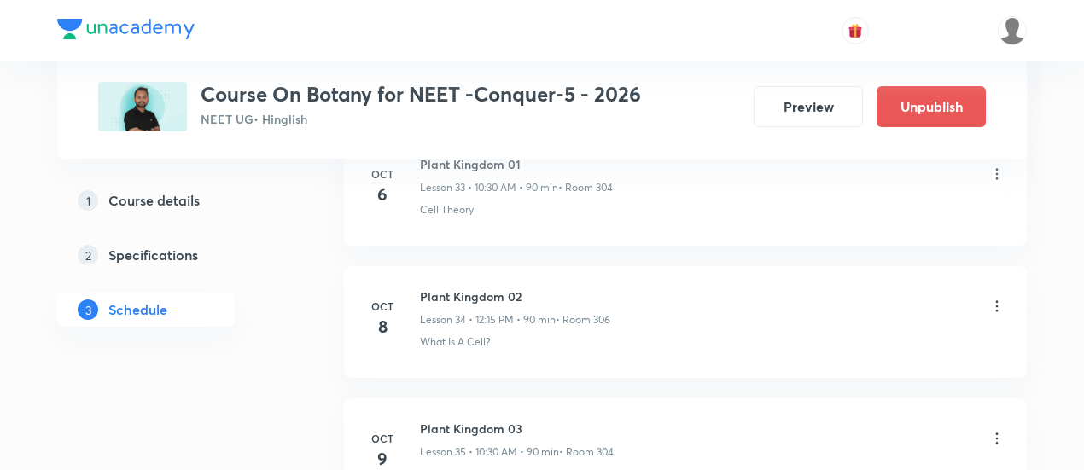
scroll to position [5304, 0]
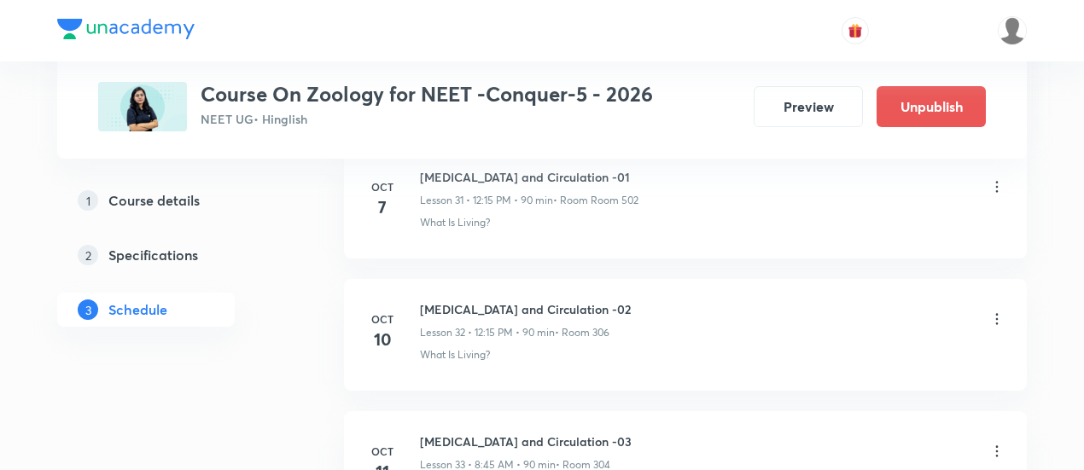
scroll to position [5041, 0]
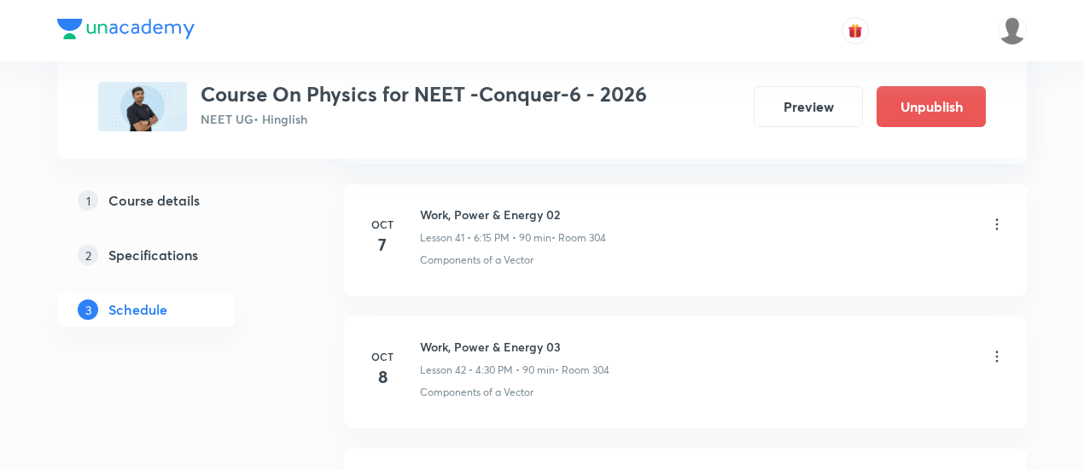
scroll to position [6331, 0]
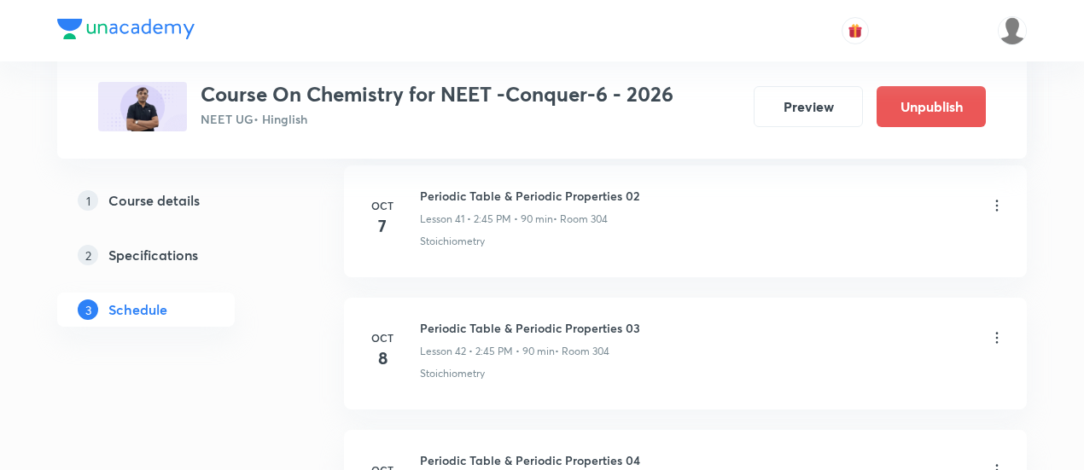
scroll to position [6309, 0]
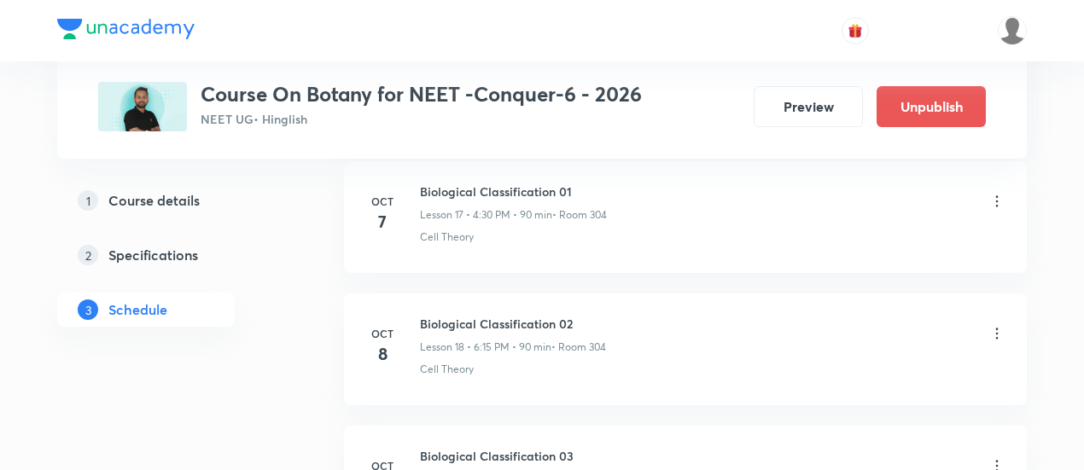
scroll to position [3177, 0]
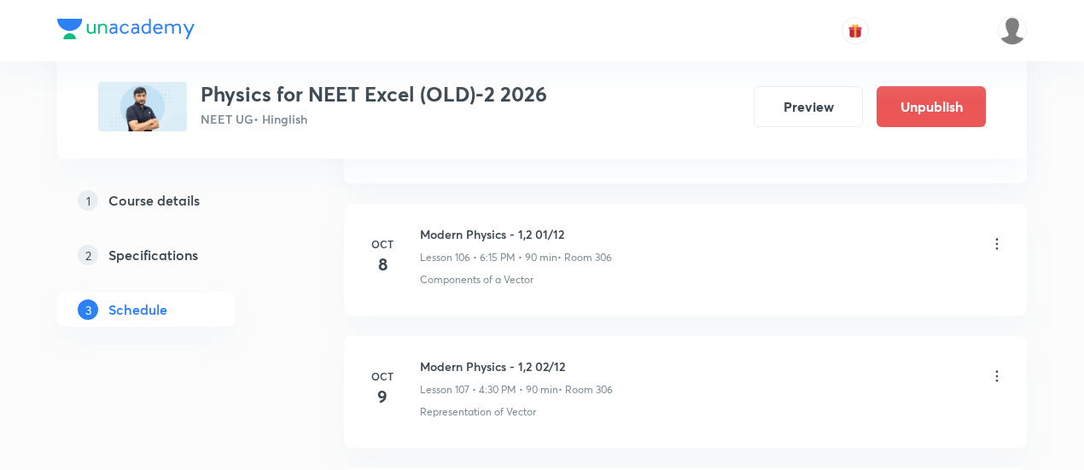
scroll to position [14909, 0]
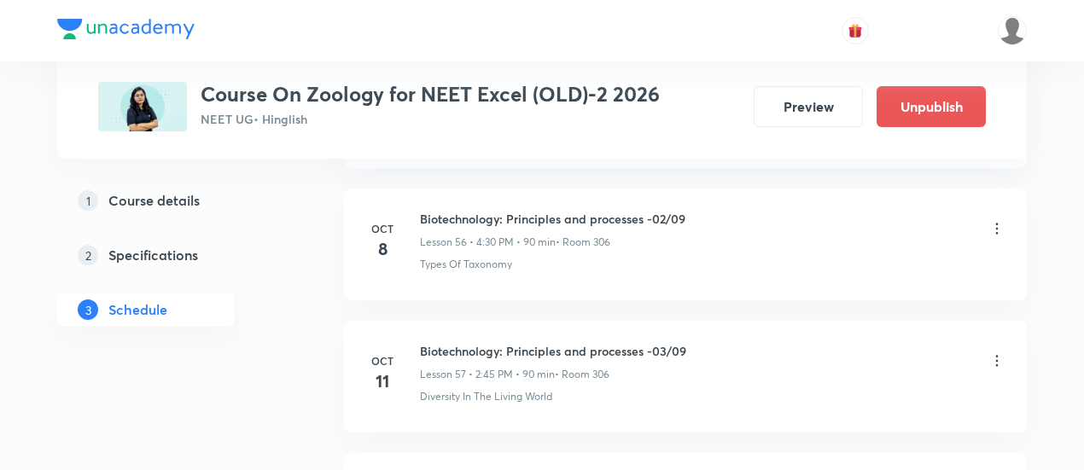
scroll to position [8308, 0]
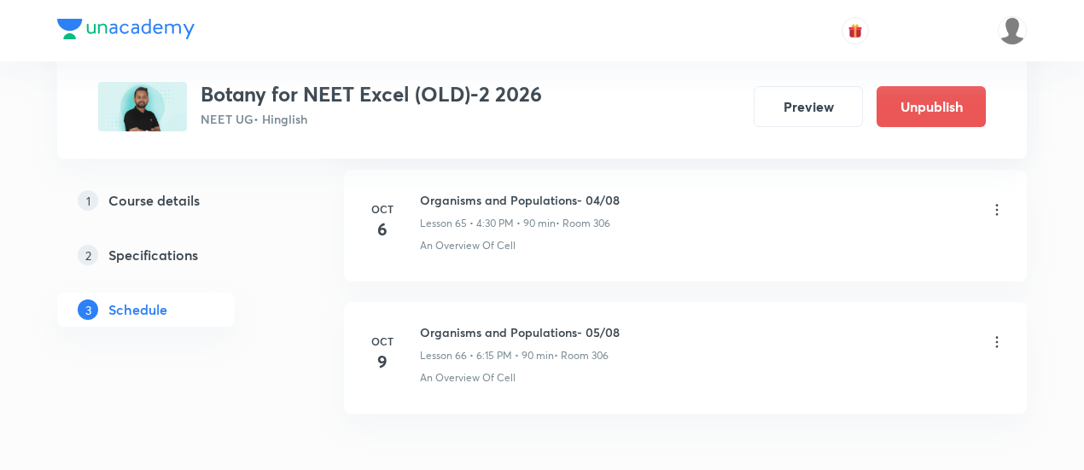
scroll to position [9520, 0]
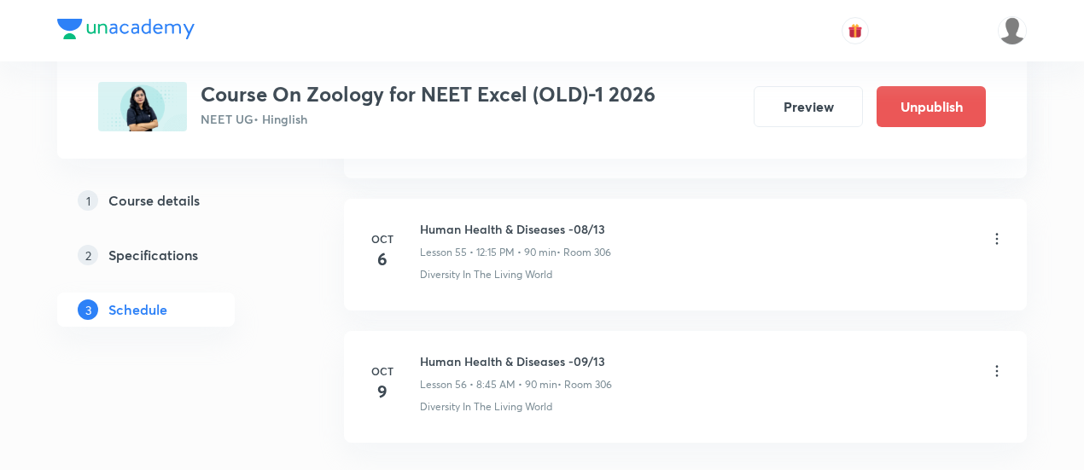
scroll to position [8183, 0]
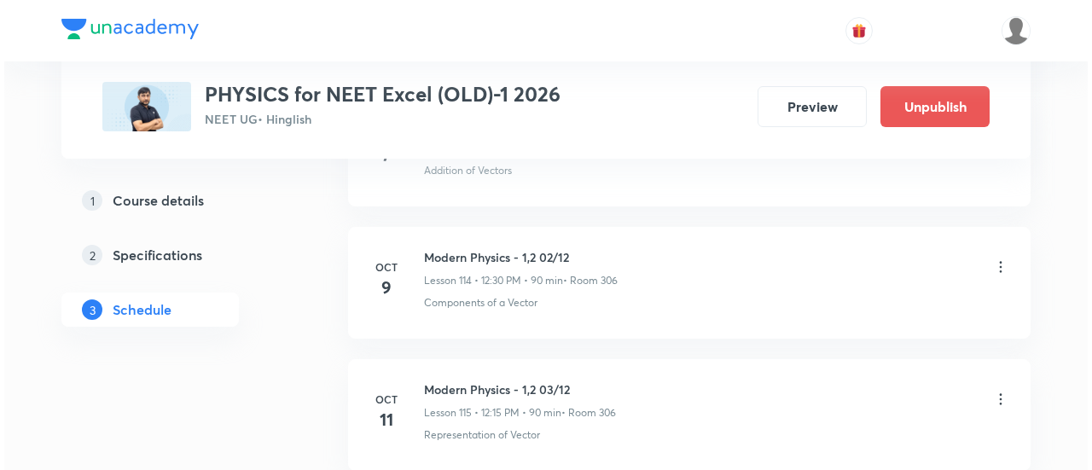
scroll to position [15910, 0]
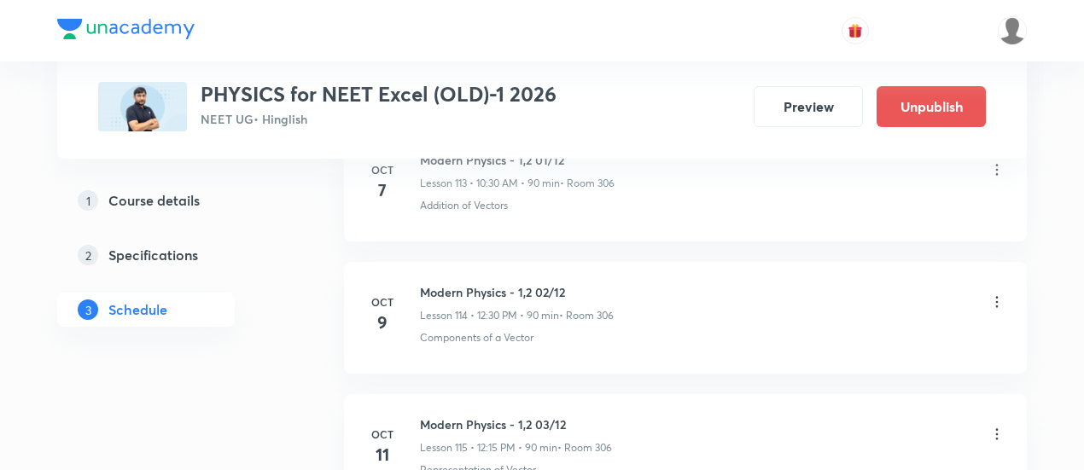
click at [994, 294] on icon at bounding box center [996, 302] width 17 height 17
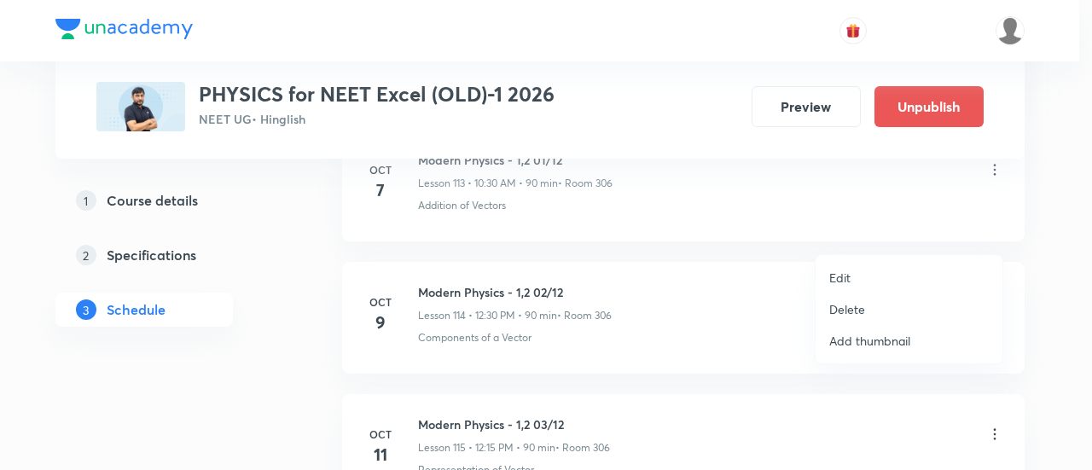
click at [852, 270] on li "Edit" at bounding box center [909, 278] width 187 height 32
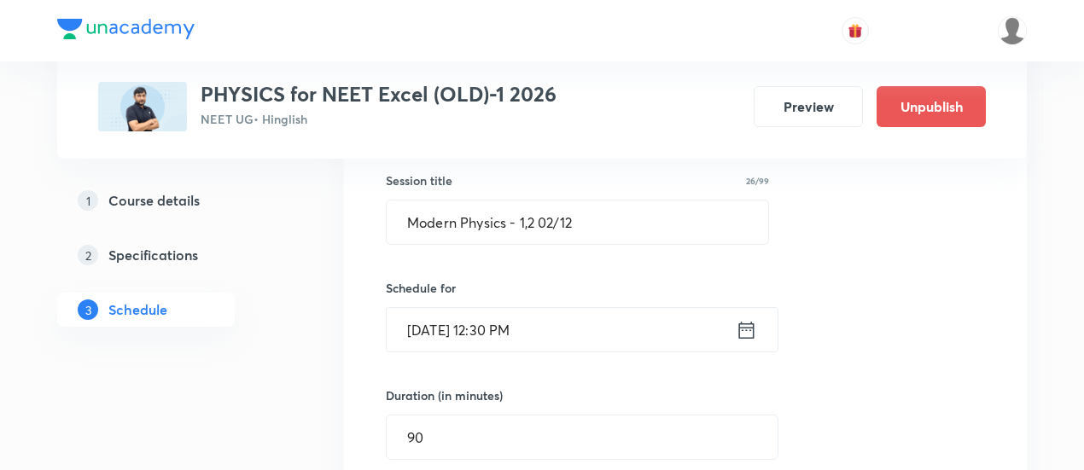
scroll to position [15252, 0]
click at [752, 320] on icon at bounding box center [745, 332] width 21 height 24
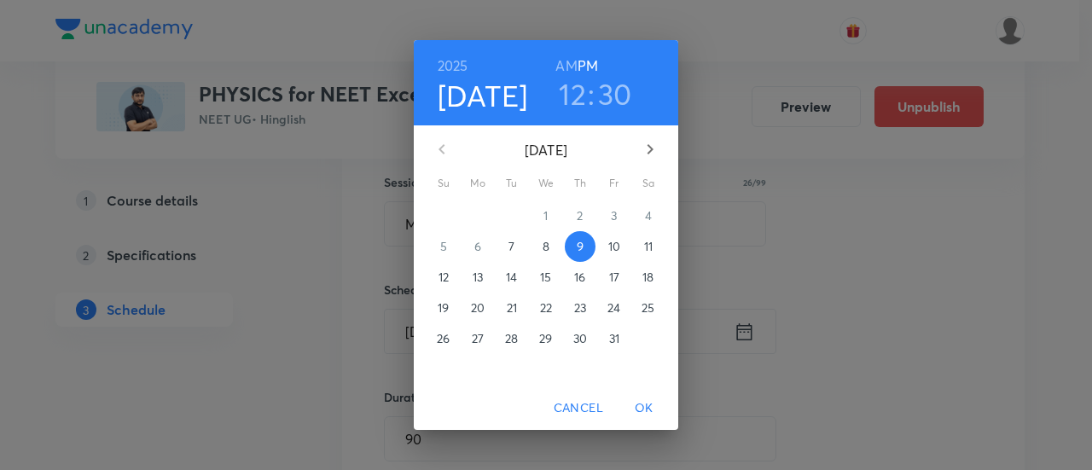
click at [613, 102] on h3 "30" at bounding box center [615, 94] width 34 height 36
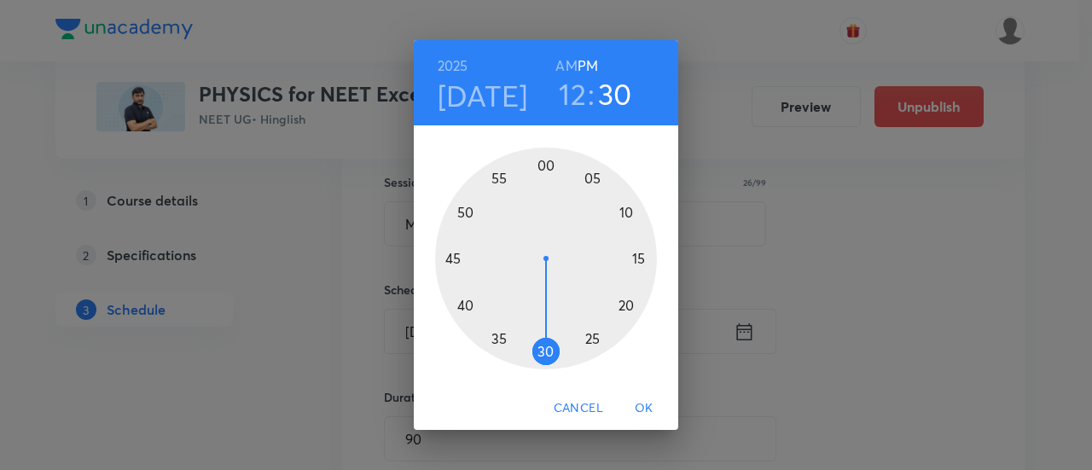
click at [641, 259] on div at bounding box center [546, 259] width 222 height 222
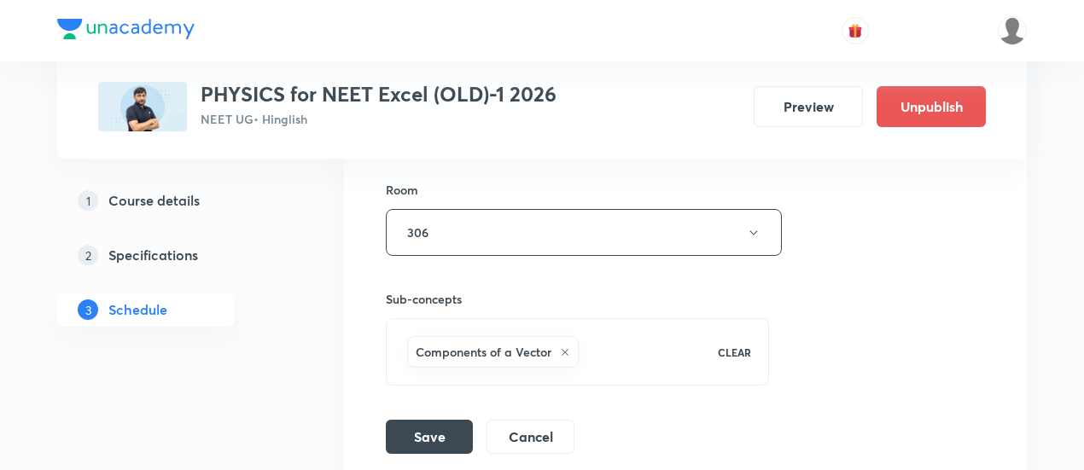
scroll to position [15681, 0]
click at [448, 417] on button "Save" at bounding box center [429, 434] width 87 height 34
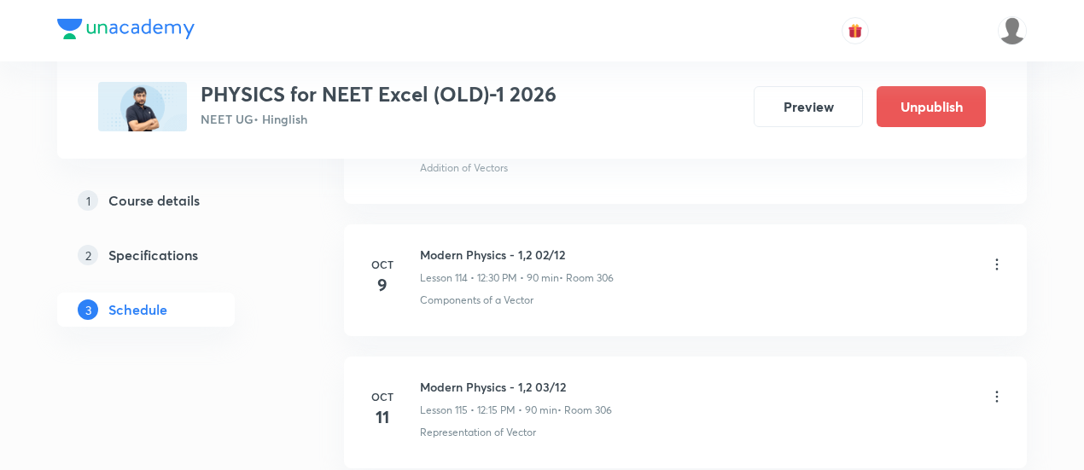
scroll to position [15163, 0]
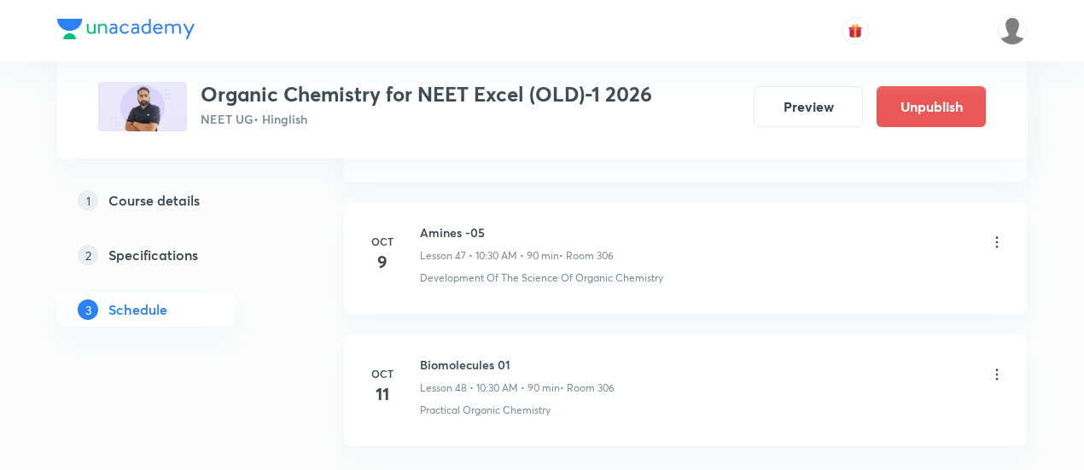
scroll to position [7107, 0]
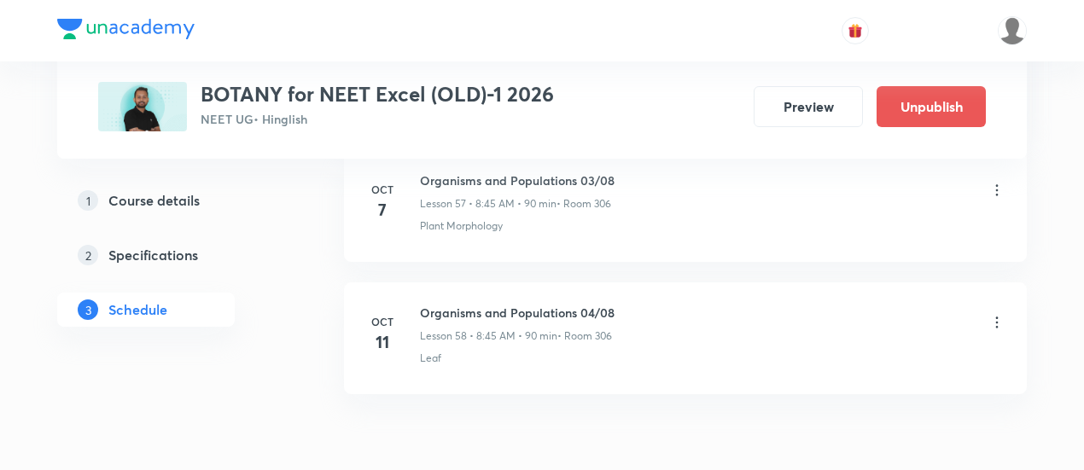
scroll to position [8484, 0]
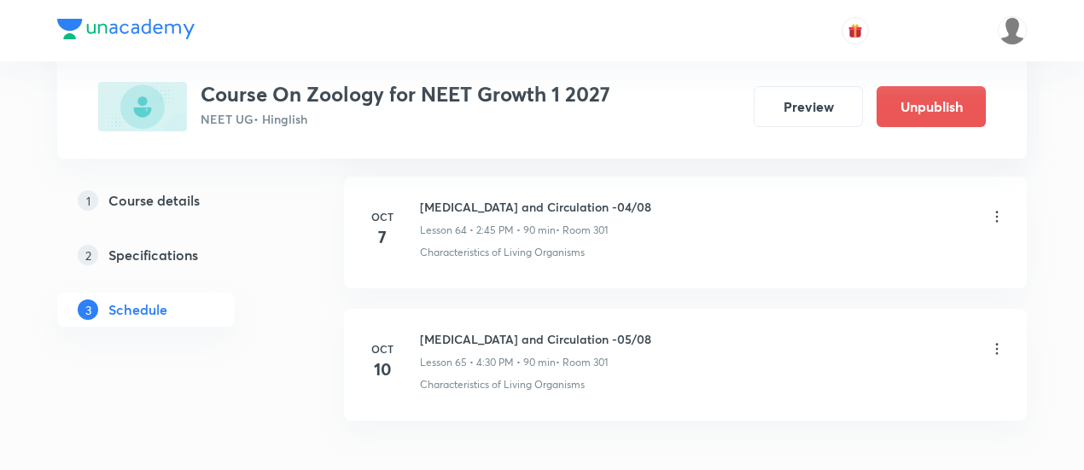
scroll to position [9351, 0]
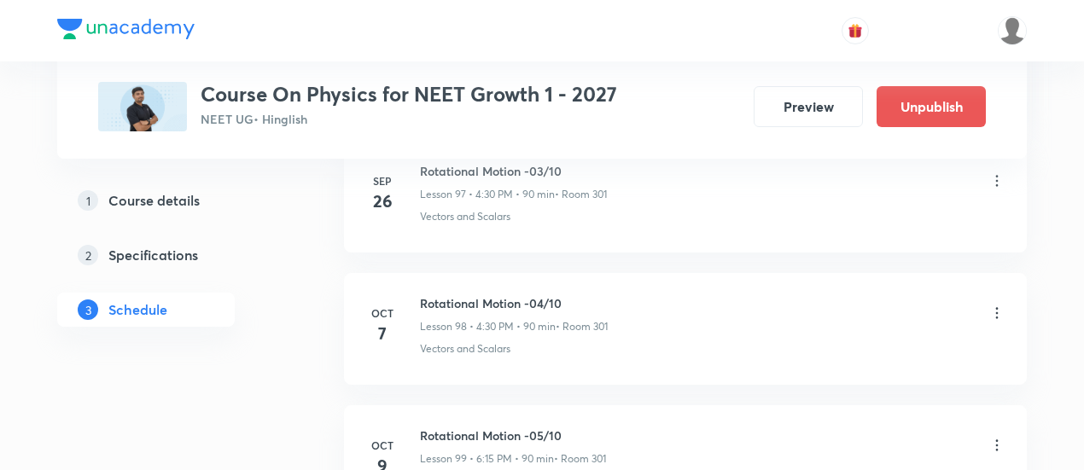
scroll to position [13781, 0]
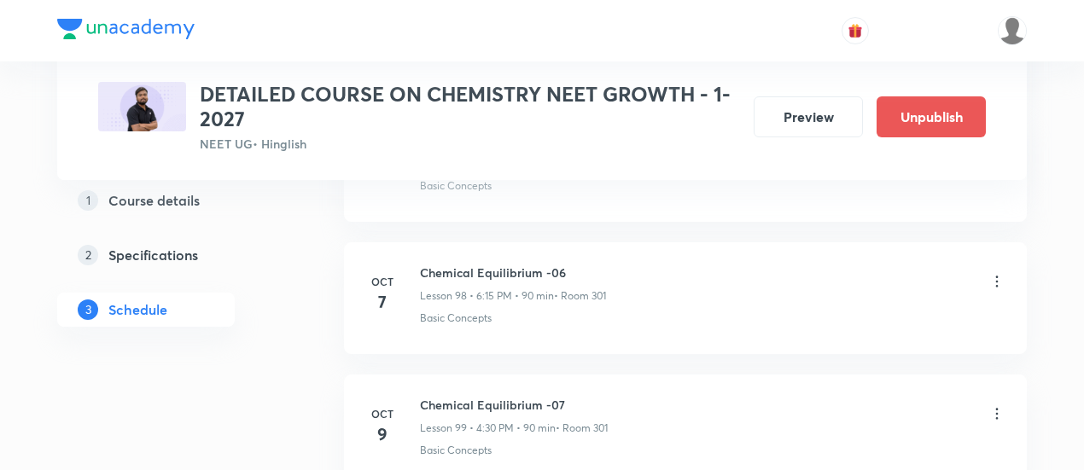
scroll to position [13833, 0]
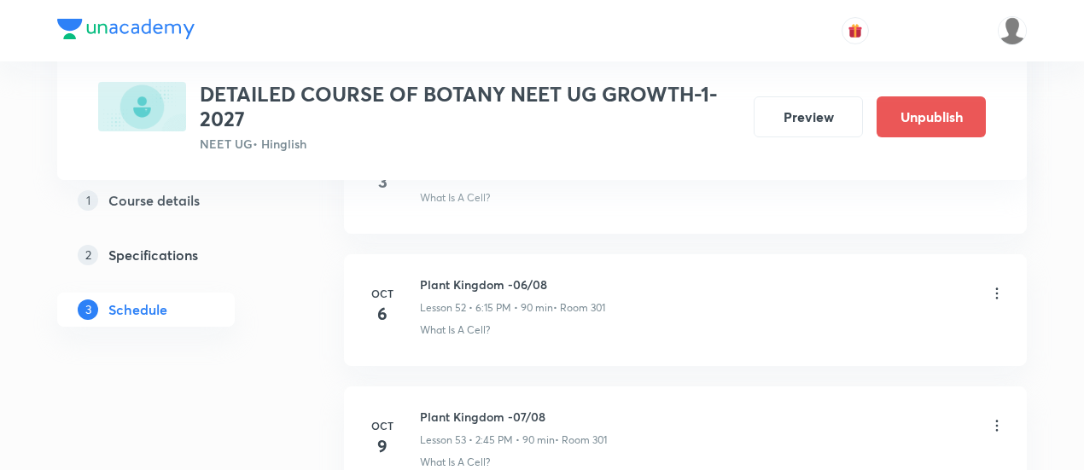
scroll to position [7894, 0]
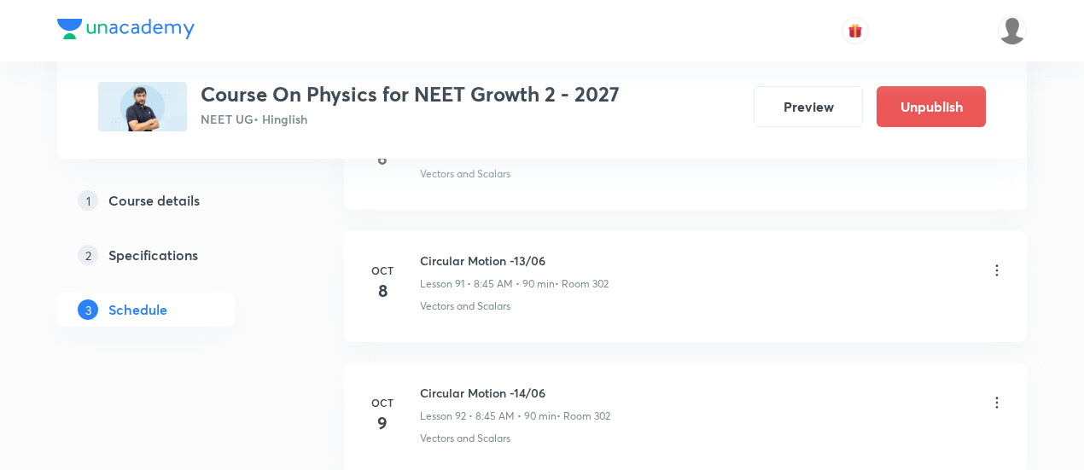
scroll to position [12899, 0]
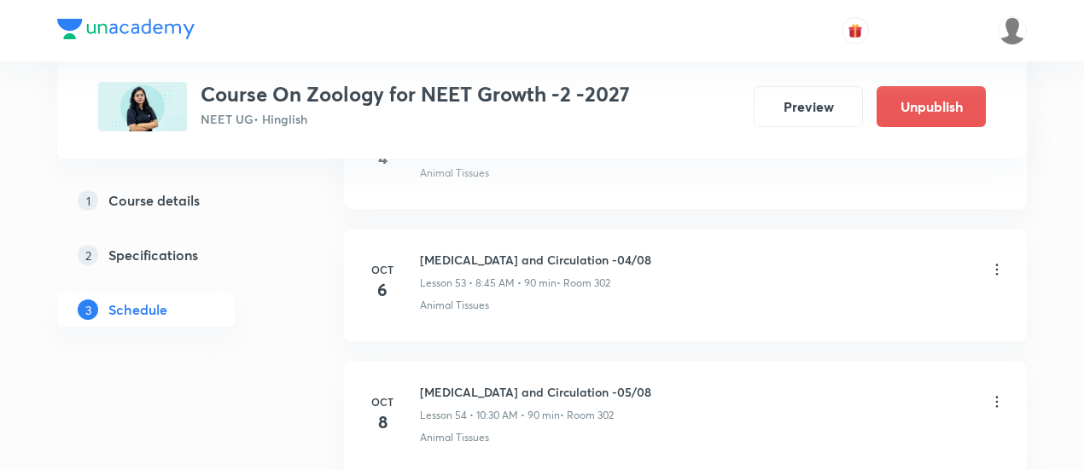
scroll to position [8005, 0]
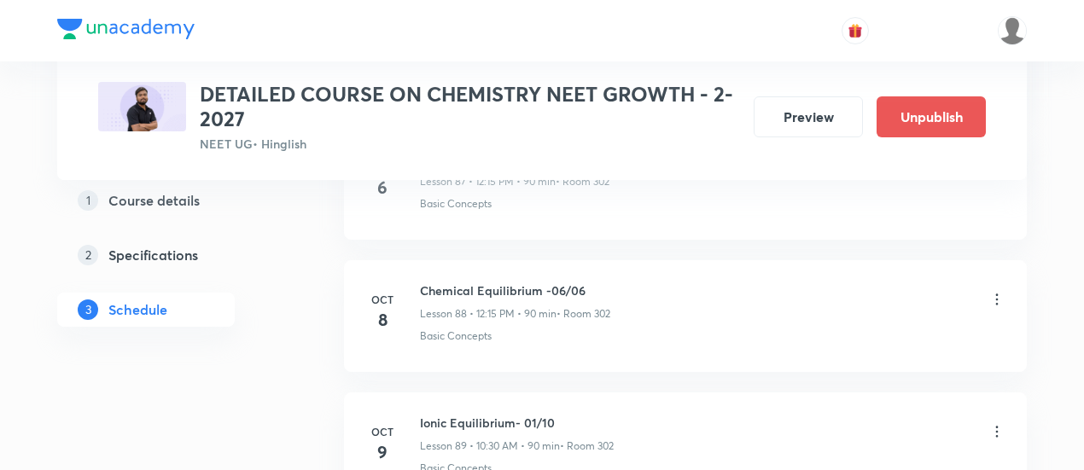
scroll to position [12491, 0]
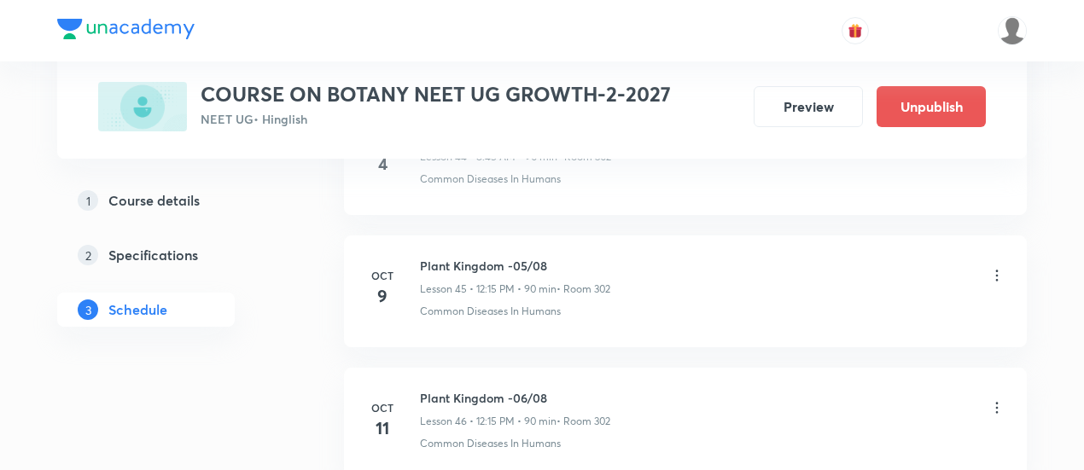
scroll to position [6801, 0]
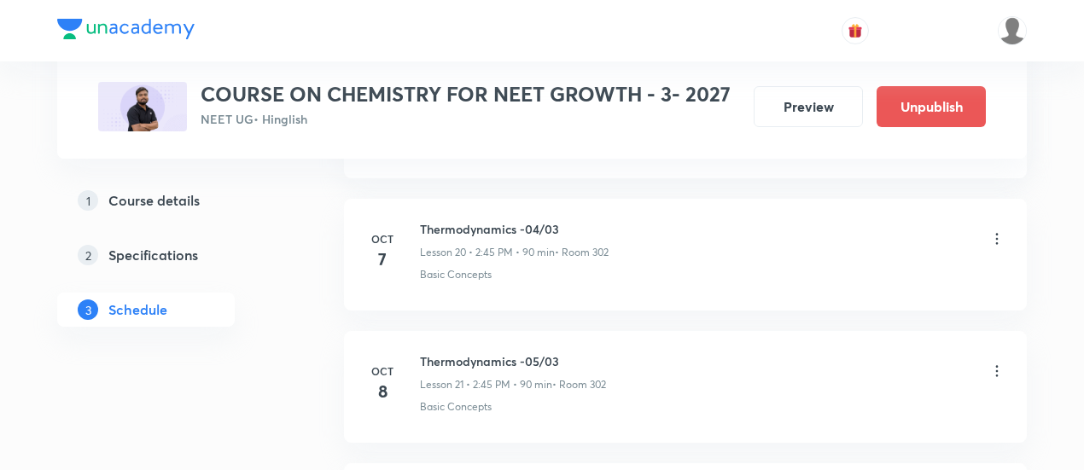
scroll to position [3525, 0]
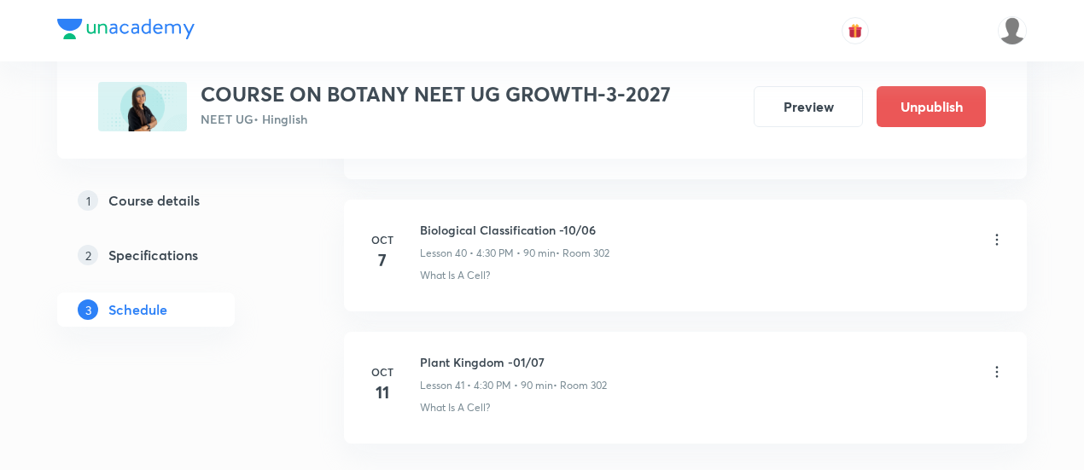
scroll to position [6177, 0]
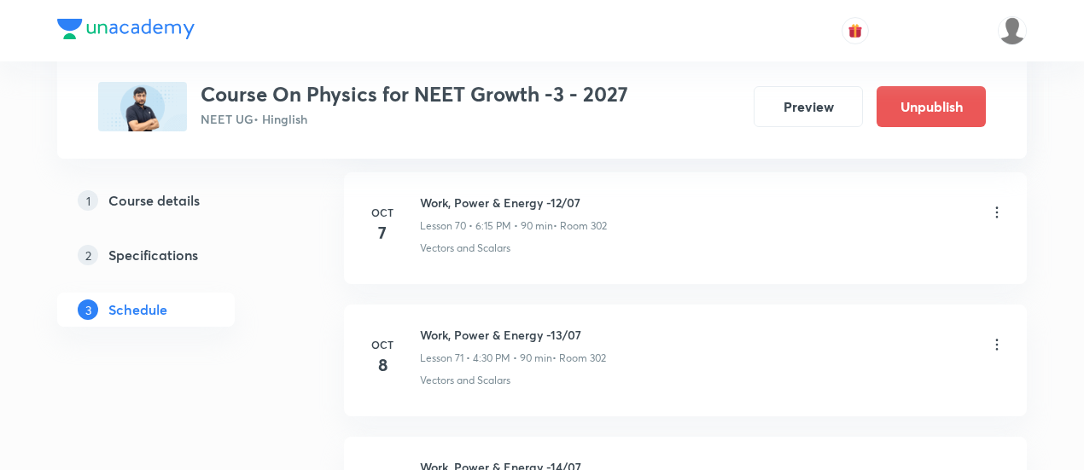
scroll to position [10158, 0]
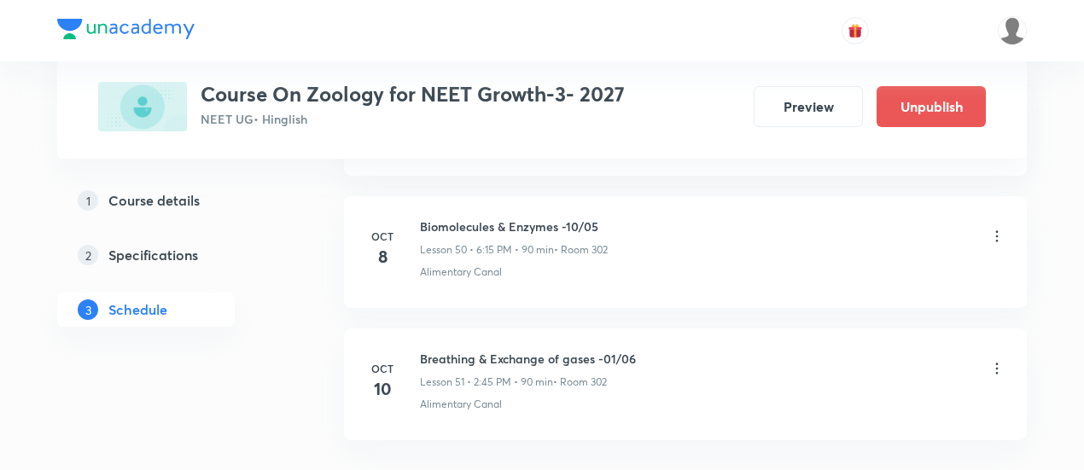
scroll to position [7505, 0]
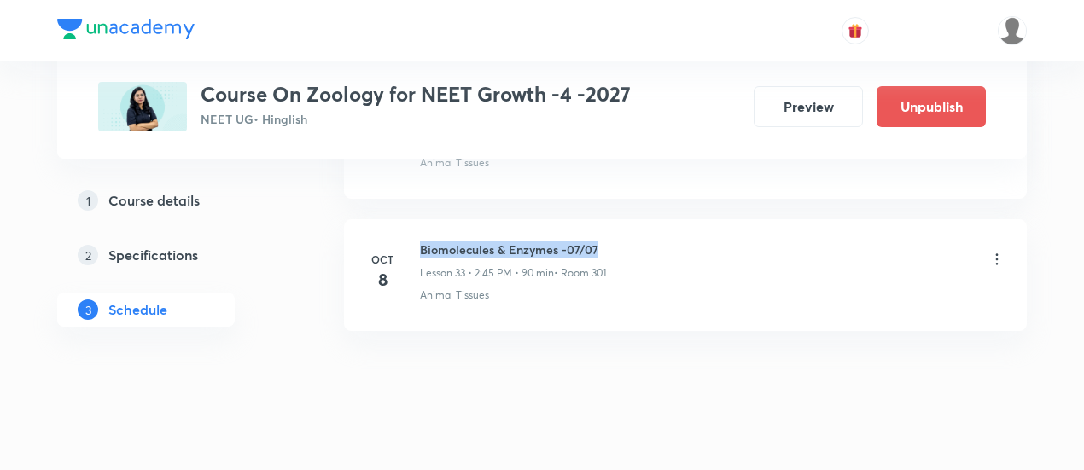
drag, startPoint x: 421, startPoint y: 226, endPoint x: 603, endPoint y: 224, distance: 182.6
click at [603, 241] on h6 "Biomolecules & Enzymes -07/07" at bounding box center [513, 250] width 186 height 18
copy h6 "Biomolecules & Enzymes -07/07"
click at [629, 241] on div "Biomolecules & Enzymes -07/07 Lesson 33 • 2:45 PM • 90 min • Room 301" at bounding box center [712, 261] width 585 height 40
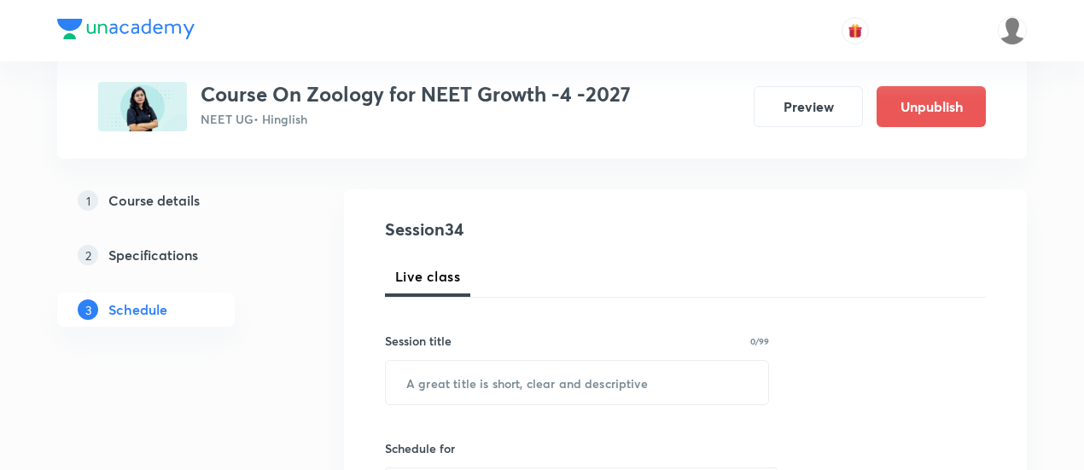
scroll to position [205, 0]
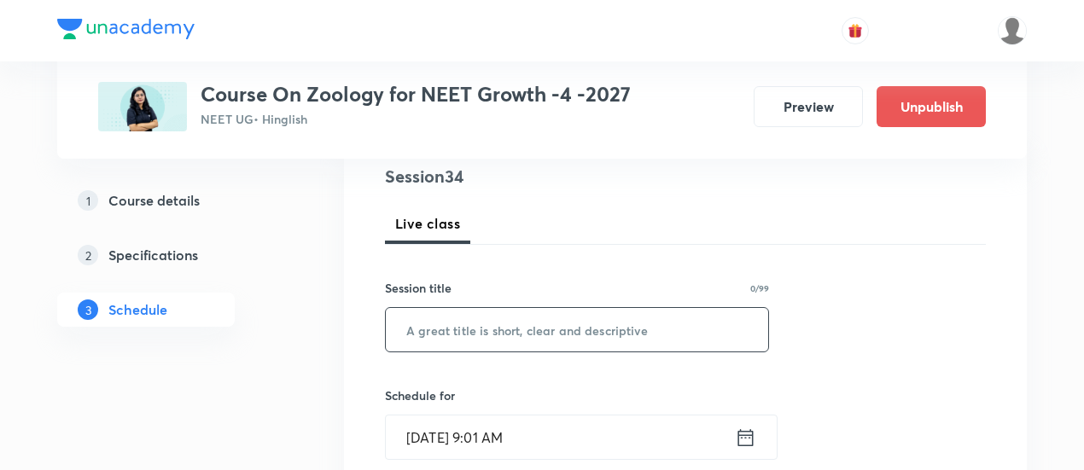
click at [561, 328] on input "text" at bounding box center [577, 330] width 382 height 44
paste input "Biomolecules & Enzymes -07/07"
click at [587, 326] on input "Biomolecules & Enzymes -07/07" at bounding box center [577, 330] width 382 height 44
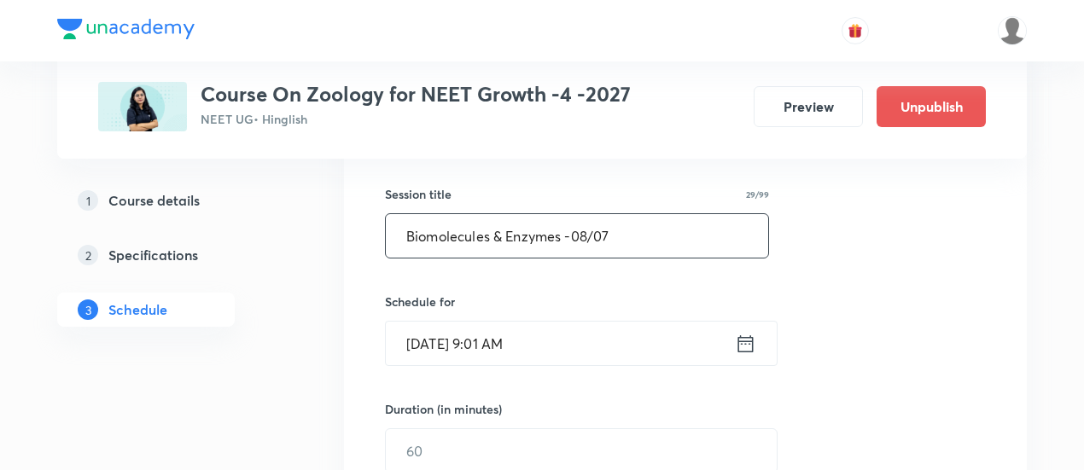
scroll to position [301, 0]
type input "Biomolecules & Enzymes -08/07"
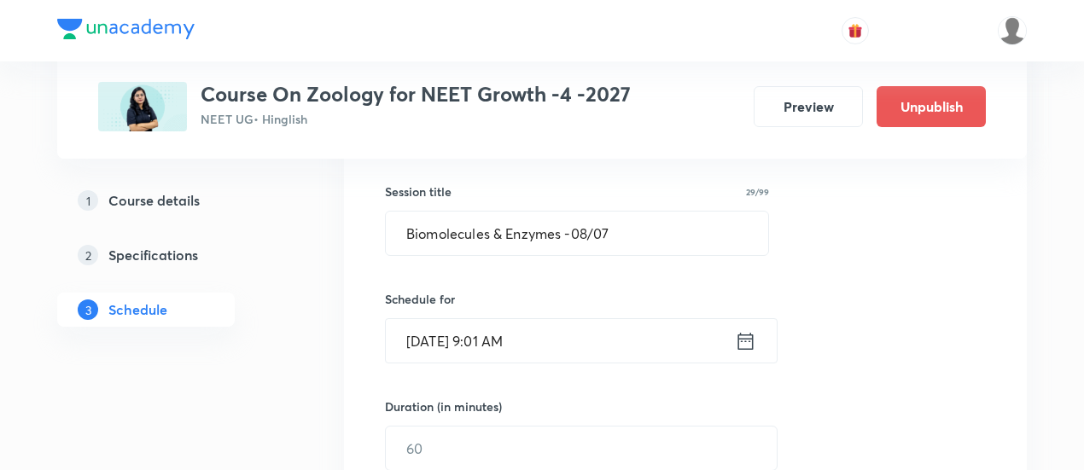
click at [751, 341] on icon at bounding box center [745, 341] width 21 height 24
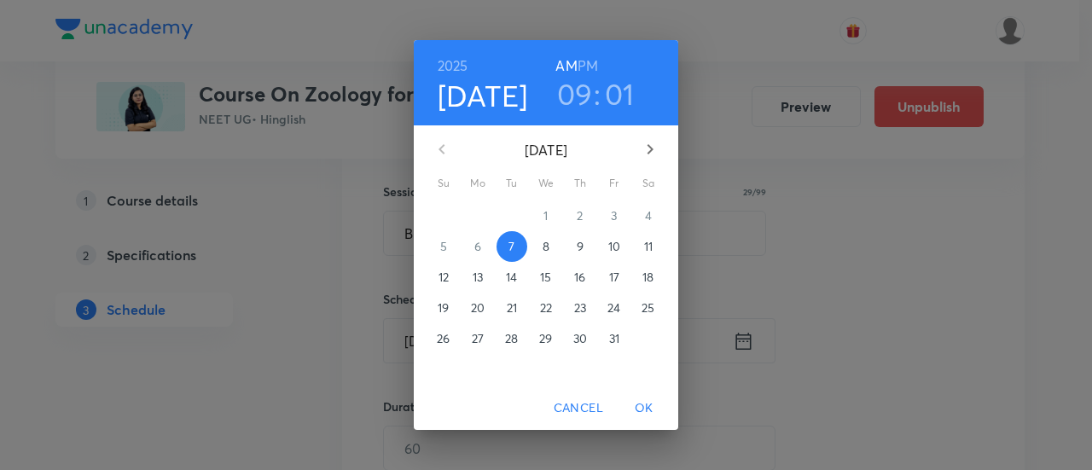
click at [614, 241] on p "10" at bounding box center [614, 246] width 12 height 17
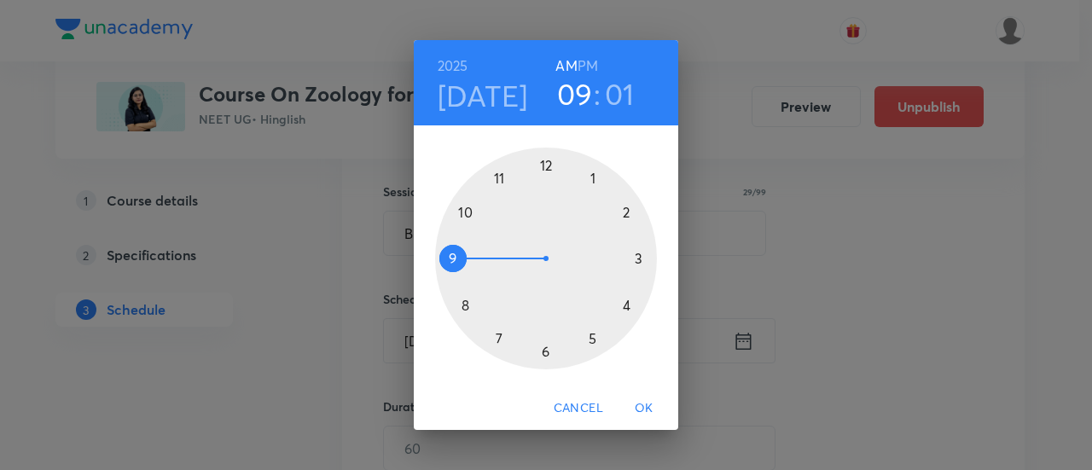
click at [589, 67] on h6 "PM" at bounding box center [588, 66] width 20 height 24
click at [544, 351] on div at bounding box center [546, 259] width 222 height 222
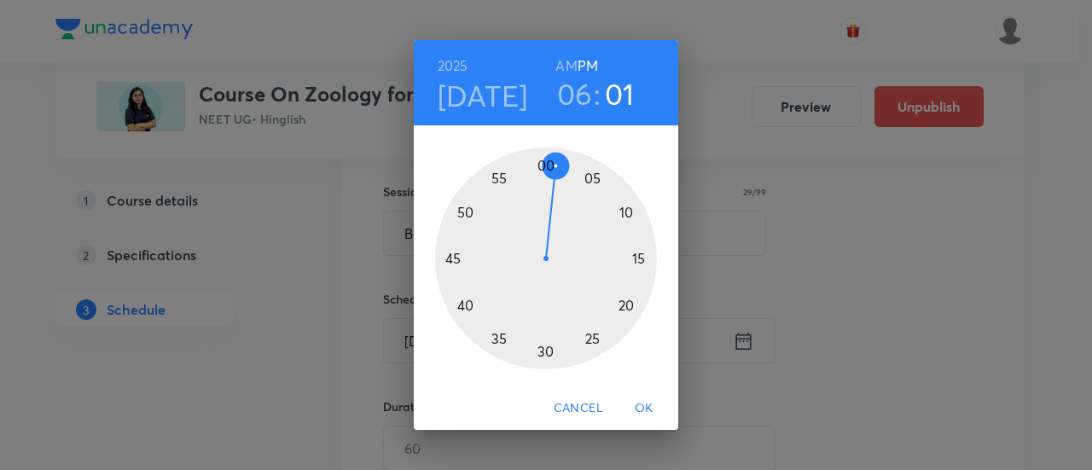
click at [645, 257] on div at bounding box center [546, 259] width 222 height 222
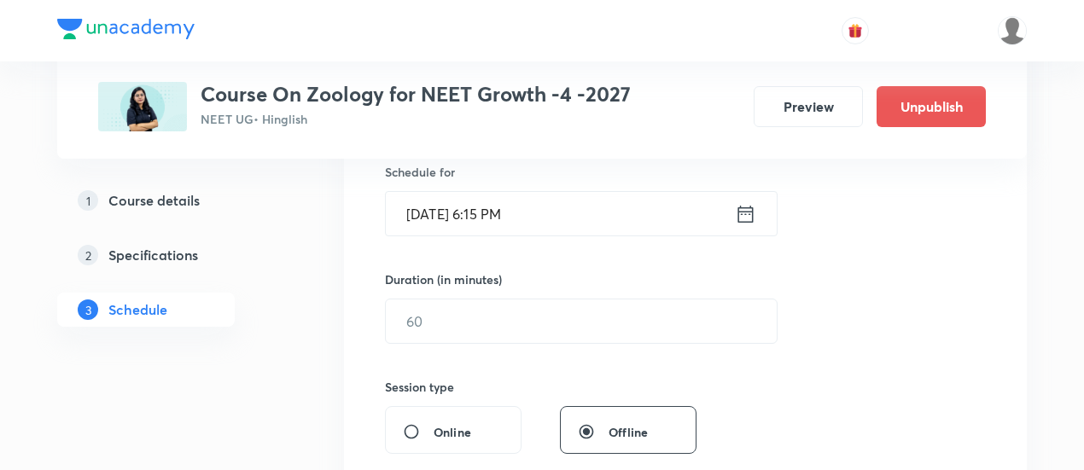
scroll to position [429, 0]
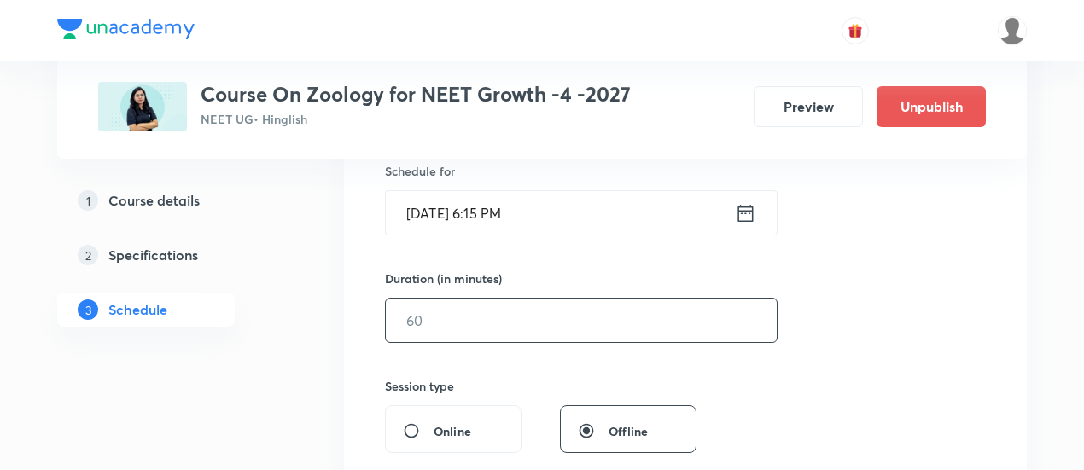
click at [630, 320] on input "text" at bounding box center [581, 321] width 391 height 44
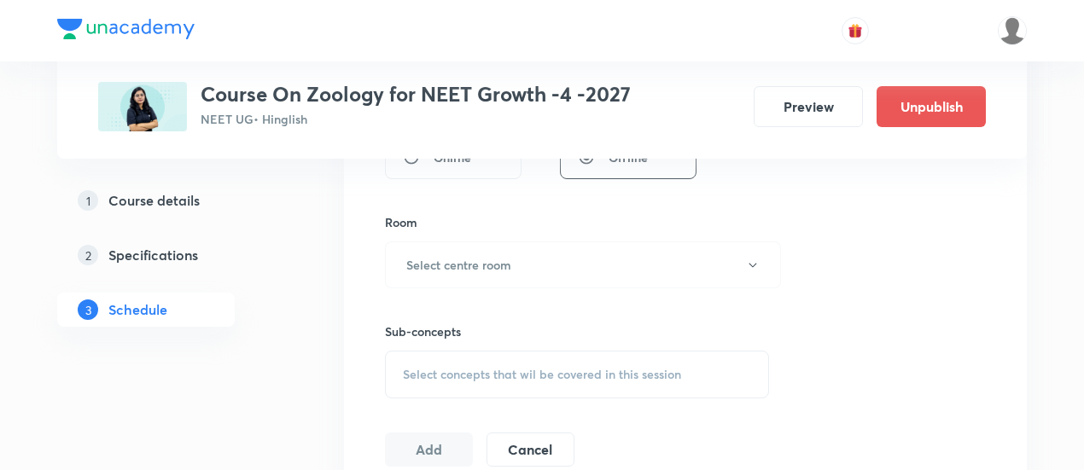
scroll to position [711, 0]
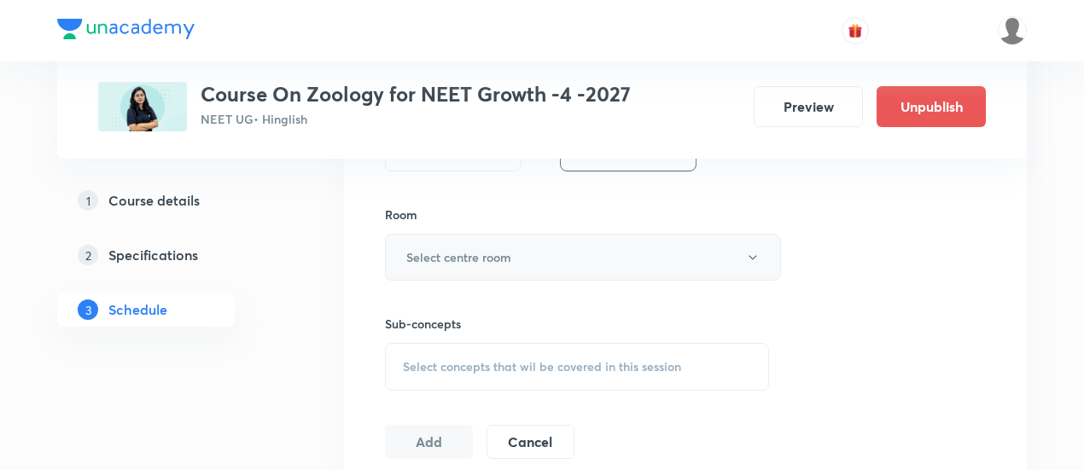
type input "90"
click at [596, 263] on button "Select centre room" at bounding box center [583, 257] width 396 height 47
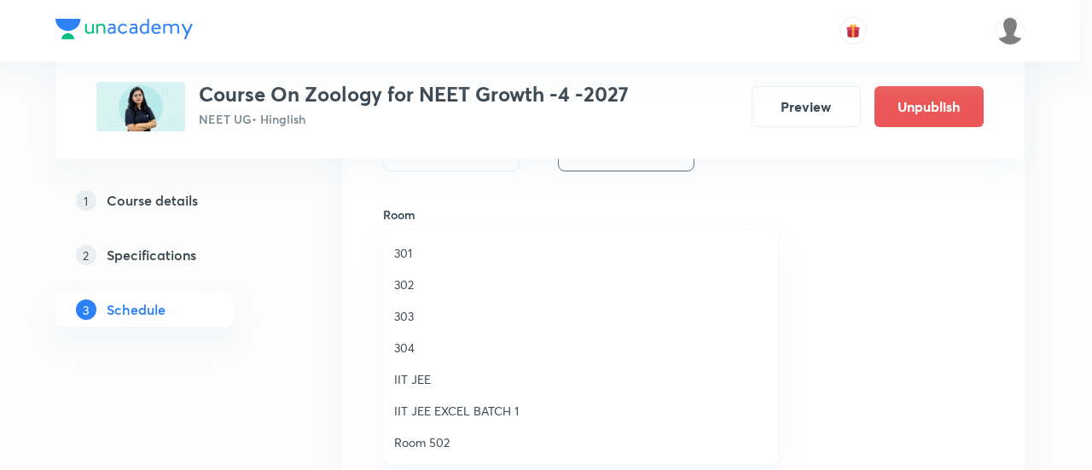
click at [410, 315] on span "303" at bounding box center [581, 316] width 374 height 18
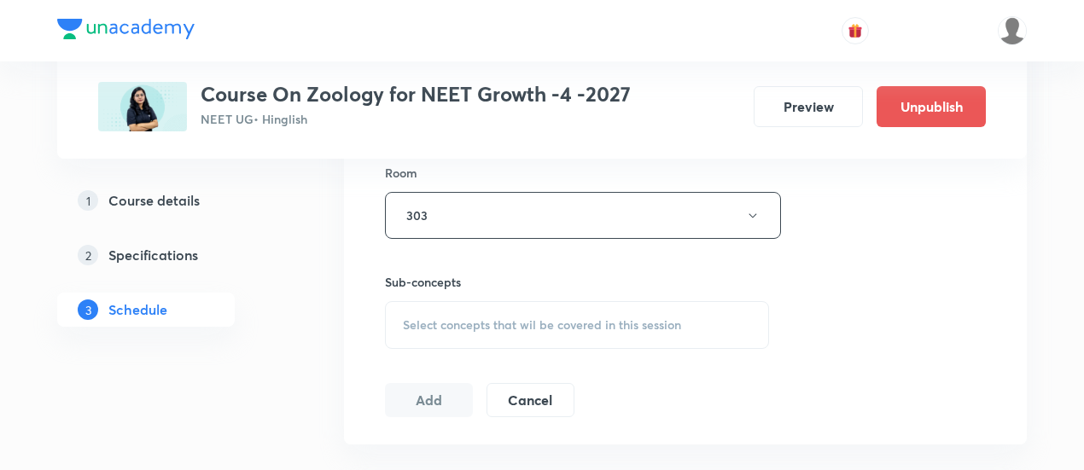
scroll to position [824, 0]
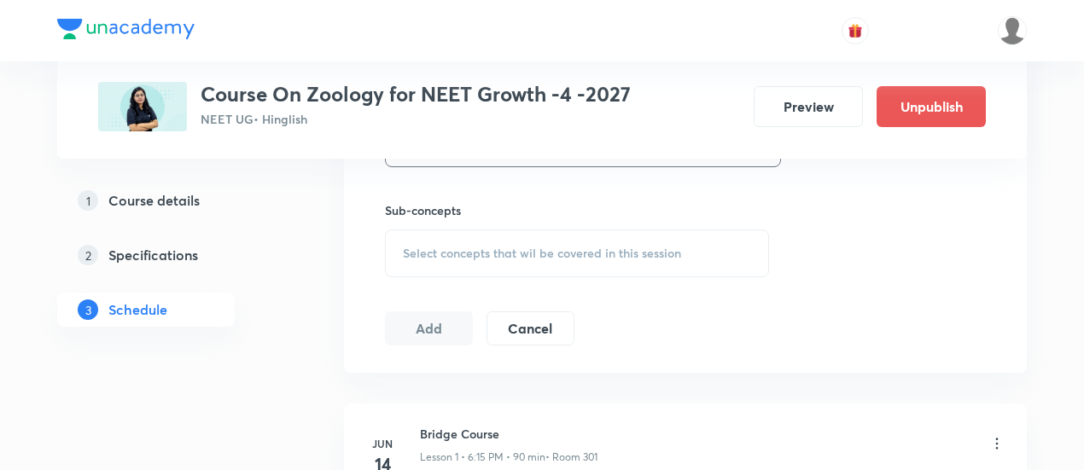
click at [645, 255] on span "Select concepts that wil be covered in this session" at bounding box center [542, 254] width 278 height 14
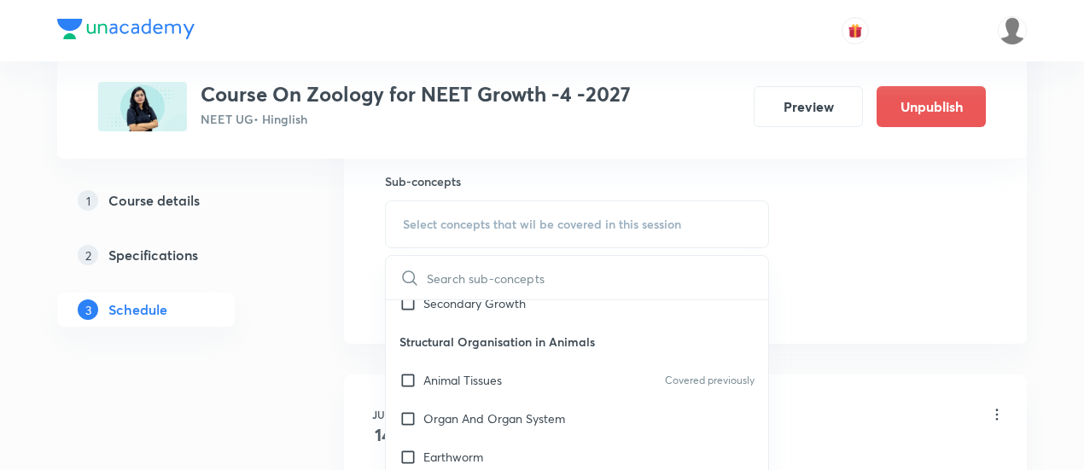
scroll to position [717, 0]
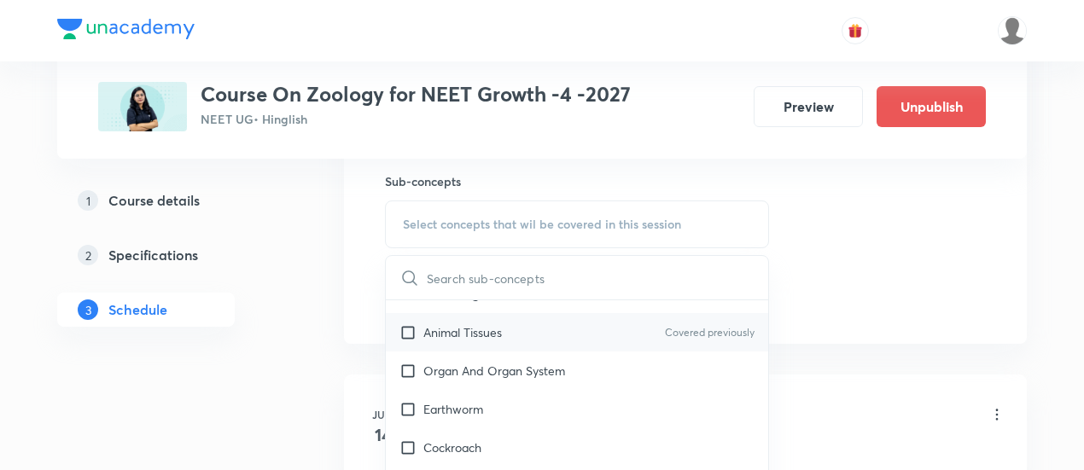
click at [495, 341] on p "Animal Tissues" at bounding box center [462, 332] width 78 height 18
checkbox input "true"
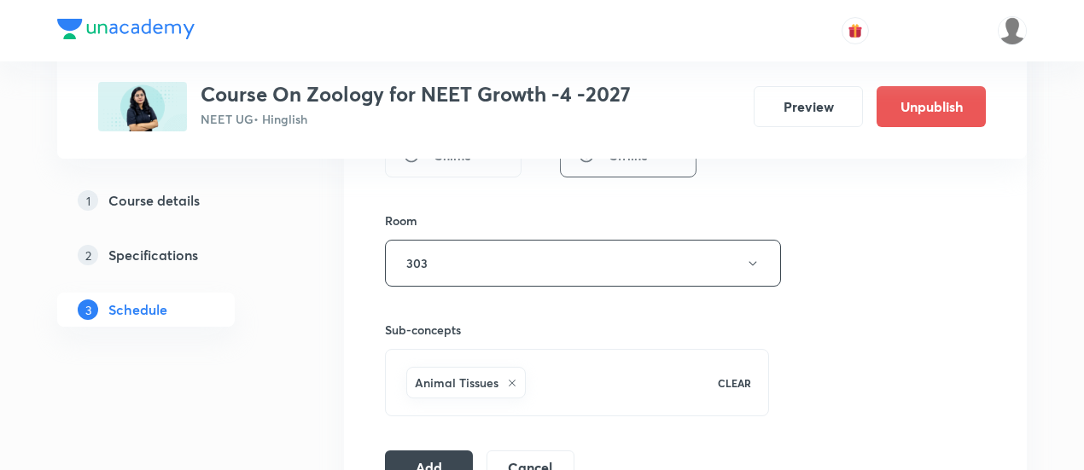
scroll to position [773, 0]
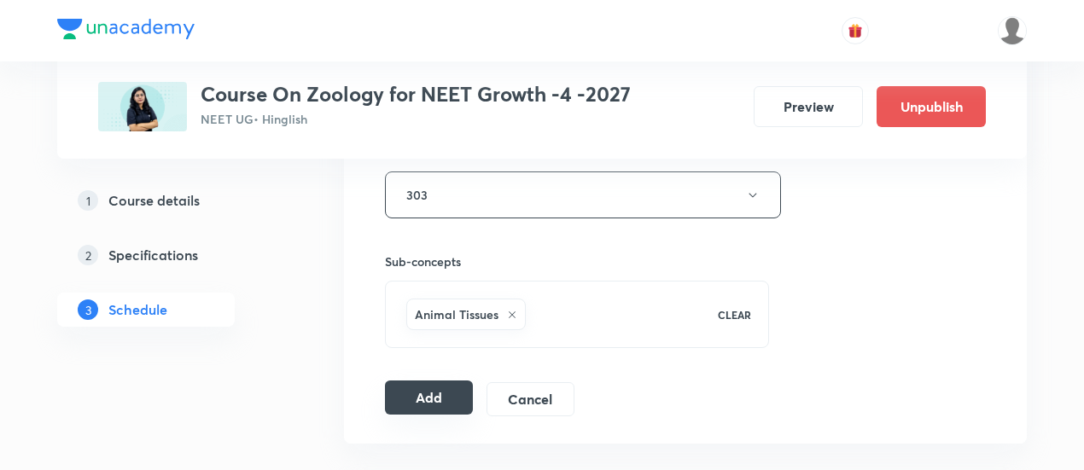
click at [421, 398] on button "Add" at bounding box center [429, 398] width 88 height 34
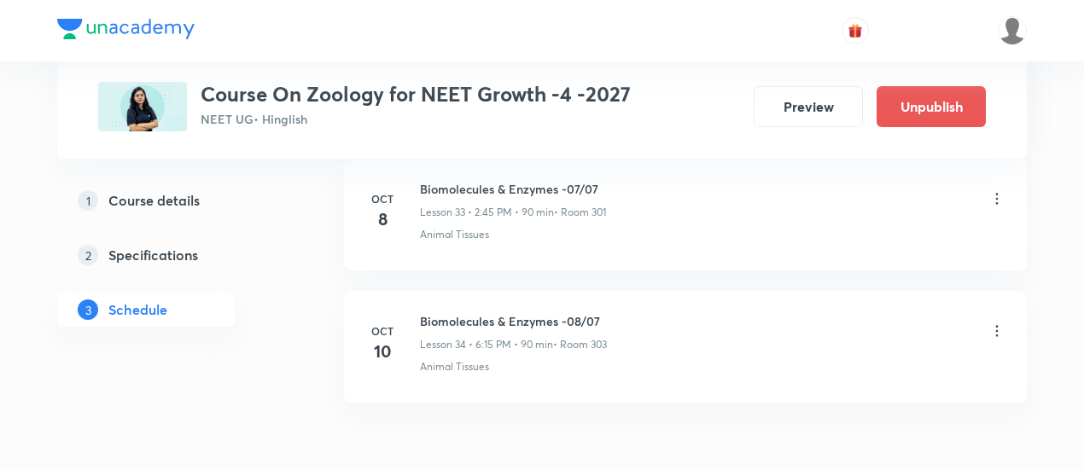
scroll to position [4590, 0]
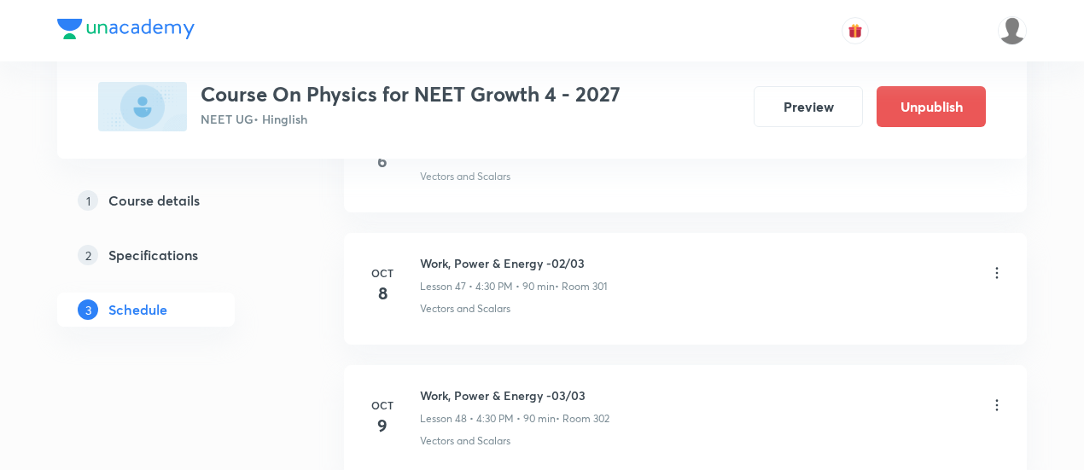
scroll to position [7077, 0]
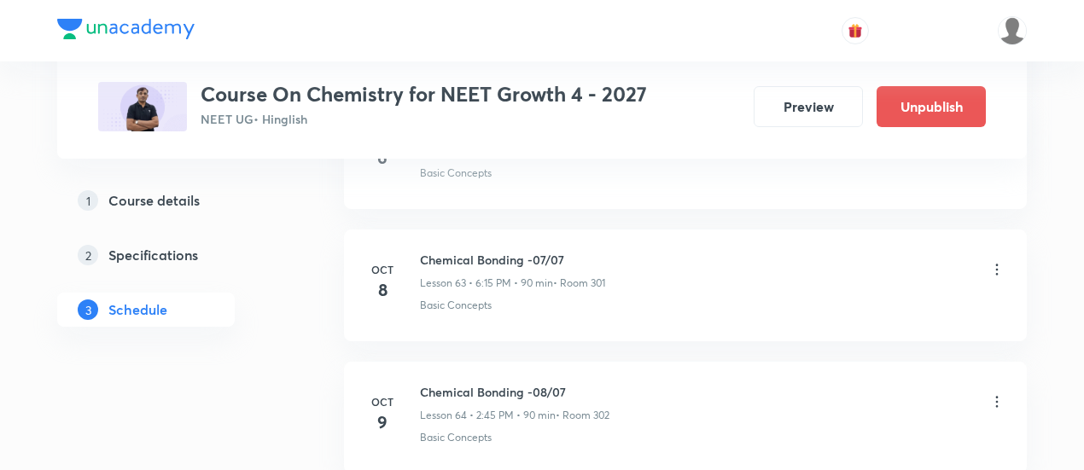
scroll to position [9174, 0]
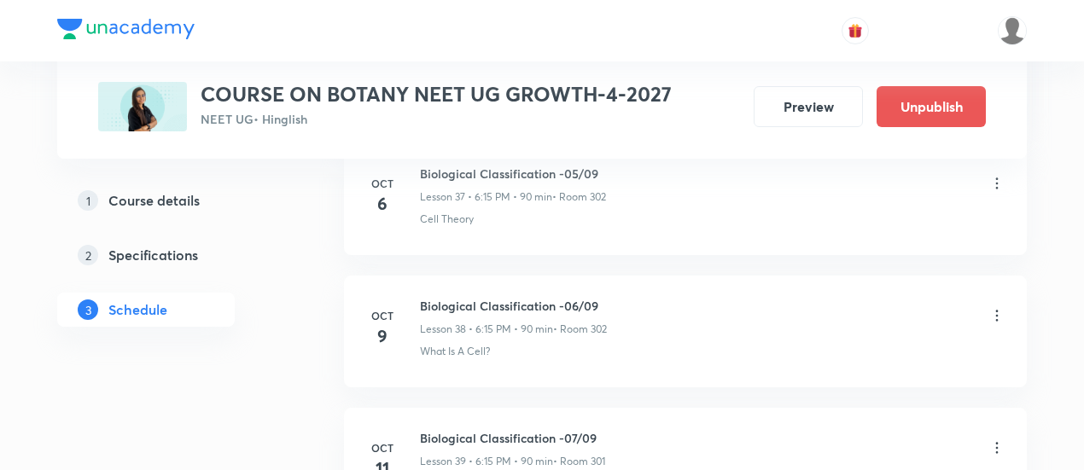
scroll to position [5843, 0]
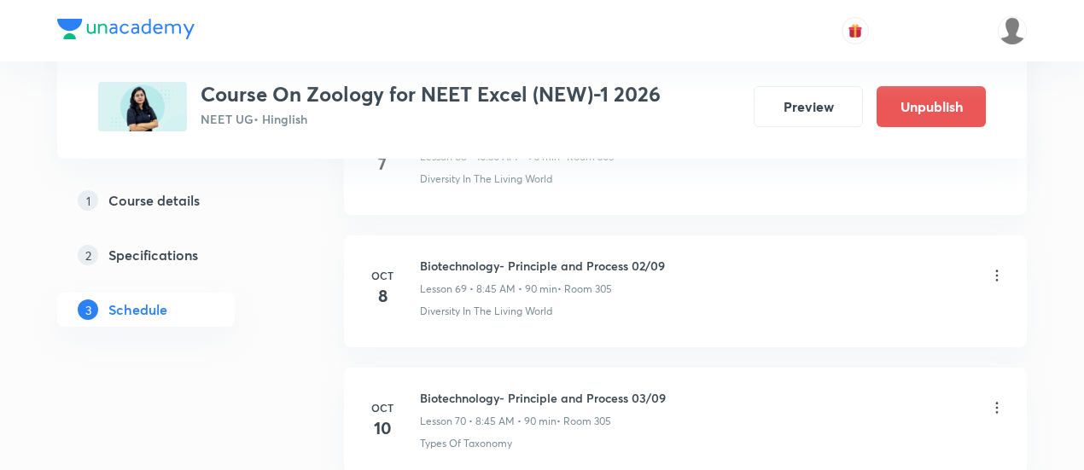
scroll to position [9972, 0]
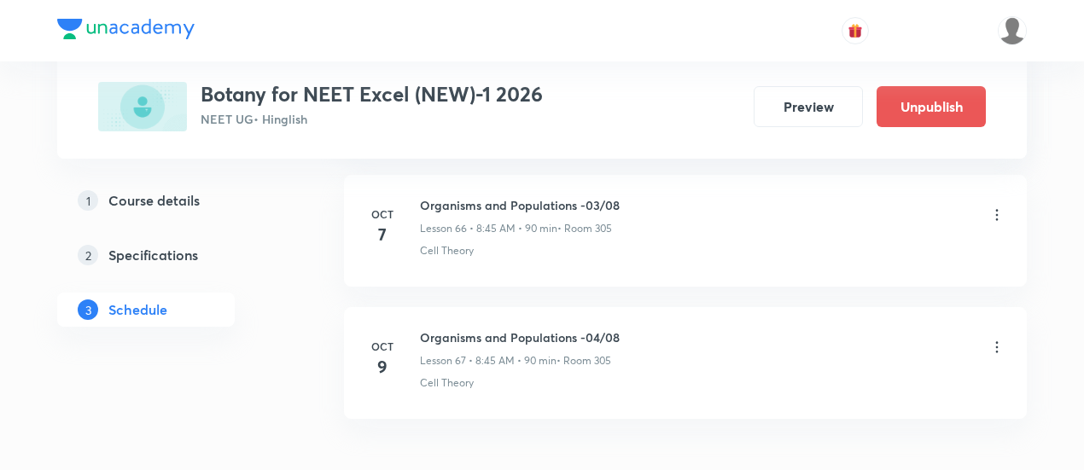
scroll to position [9718, 0]
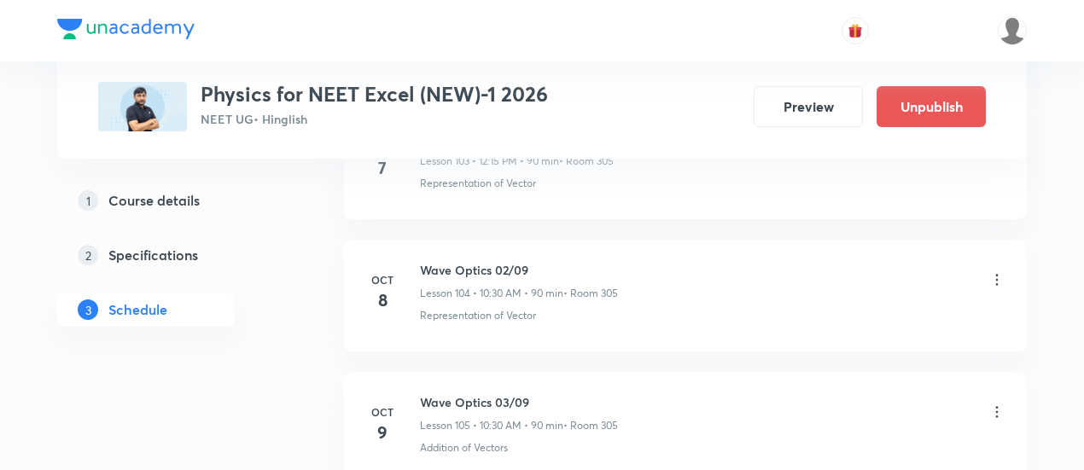
scroll to position [14609, 0]
